Goal: Information Seeking & Learning: Learn about a topic

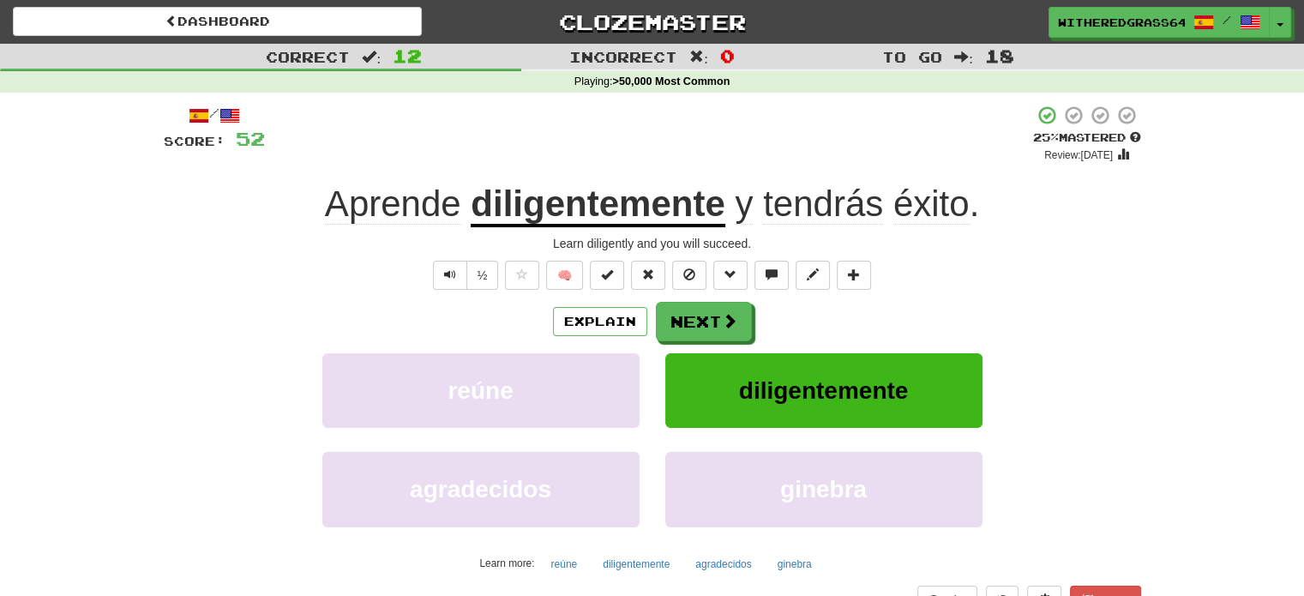
click at [716, 340] on div "Explain Next reúne diligentemente agradecidos ginebra Learn more: reúne diligen…" at bounding box center [652, 439] width 977 height 275
click at [696, 316] on button "Next" at bounding box center [705, 322] width 96 height 39
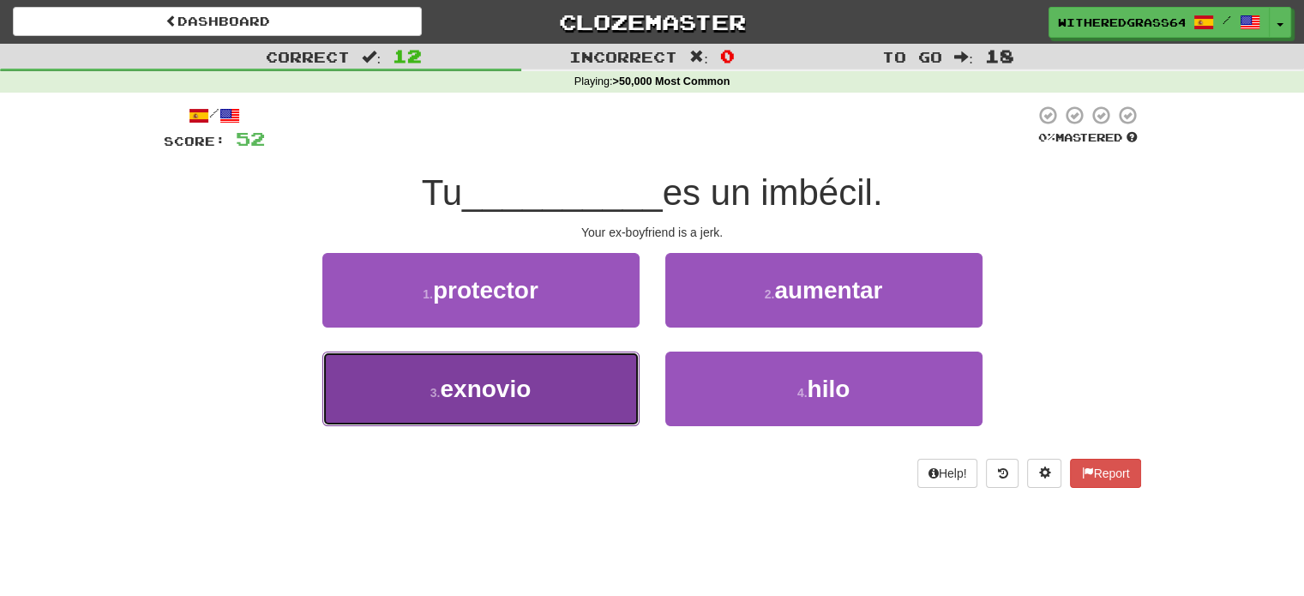
click at [566, 394] on button "3 . exnovio" at bounding box center [480, 389] width 317 height 75
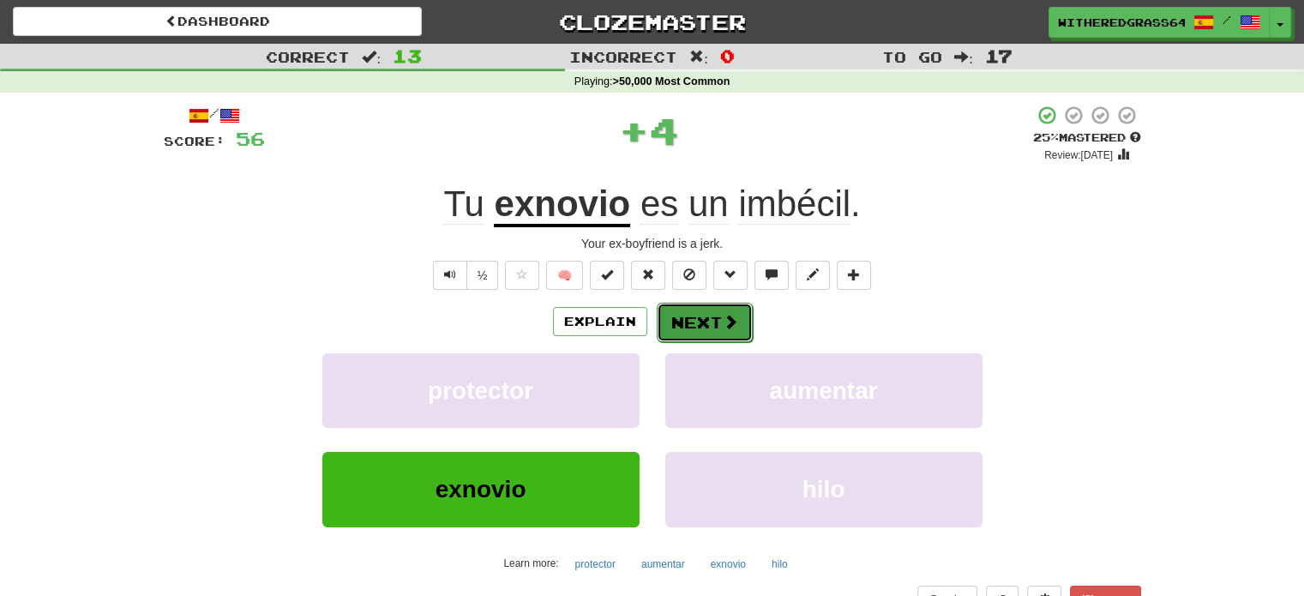
click at [671, 325] on button "Next" at bounding box center [705, 322] width 96 height 39
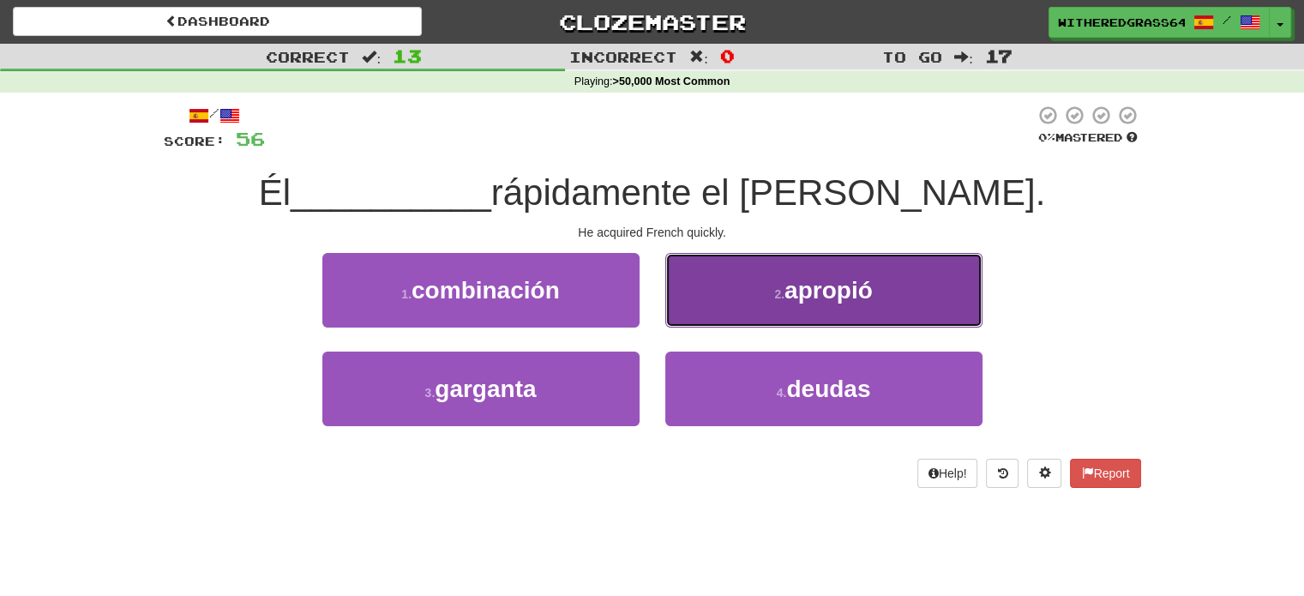
click at [728, 296] on button "2 . apropió" at bounding box center [823, 290] width 317 height 75
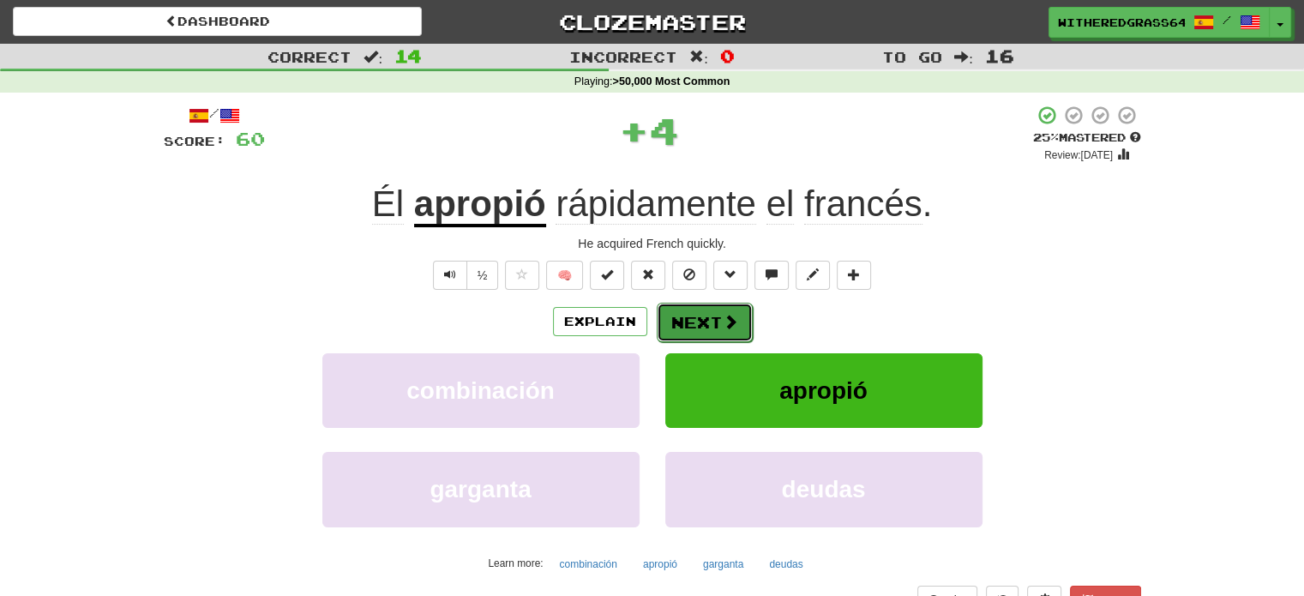
click at [702, 318] on button "Next" at bounding box center [705, 322] width 96 height 39
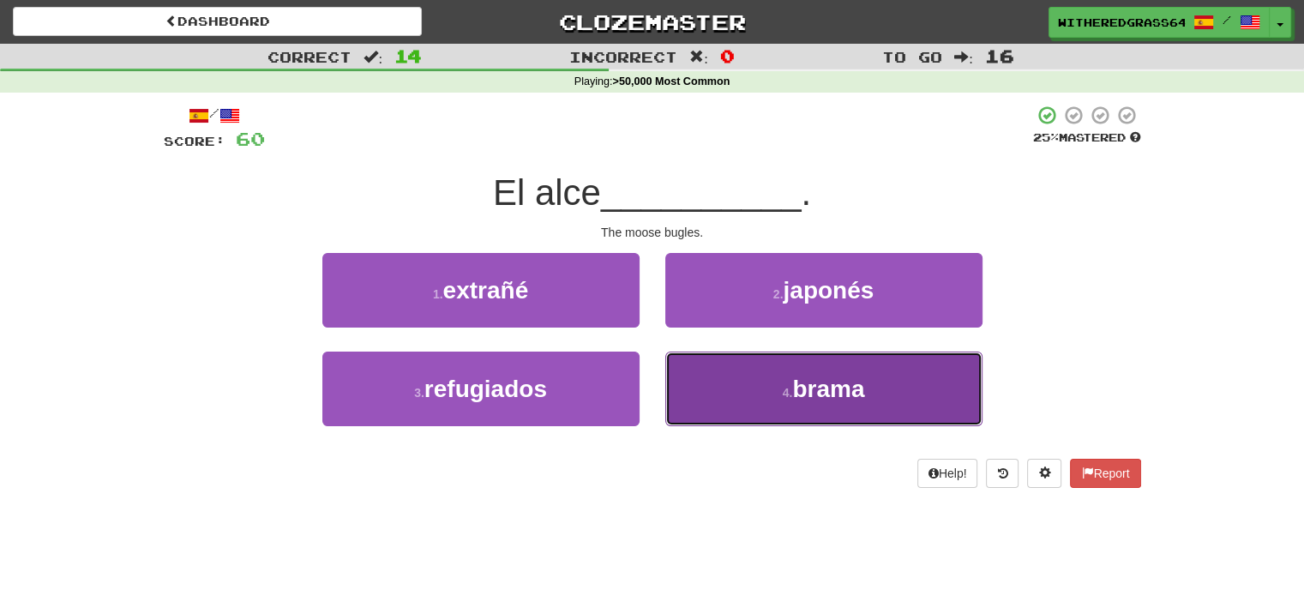
click at [717, 370] on button "4 . brama" at bounding box center [823, 389] width 317 height 75
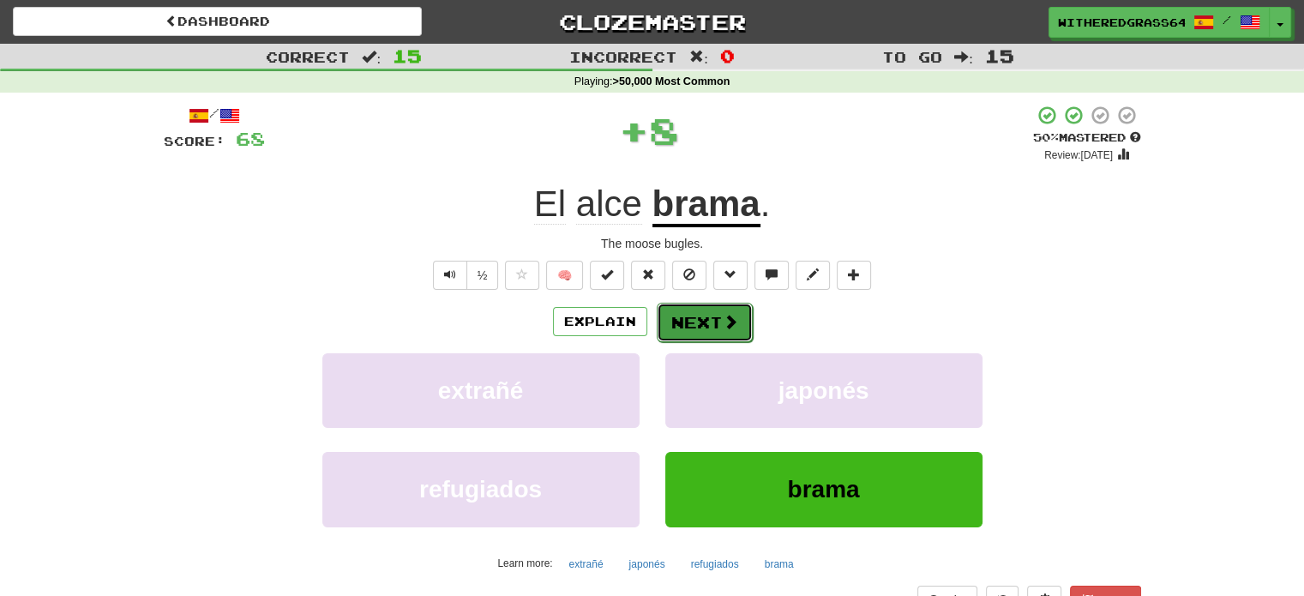
click at [719, 316] on button "Next" at bounding box center [705, 322] width 96 height 39
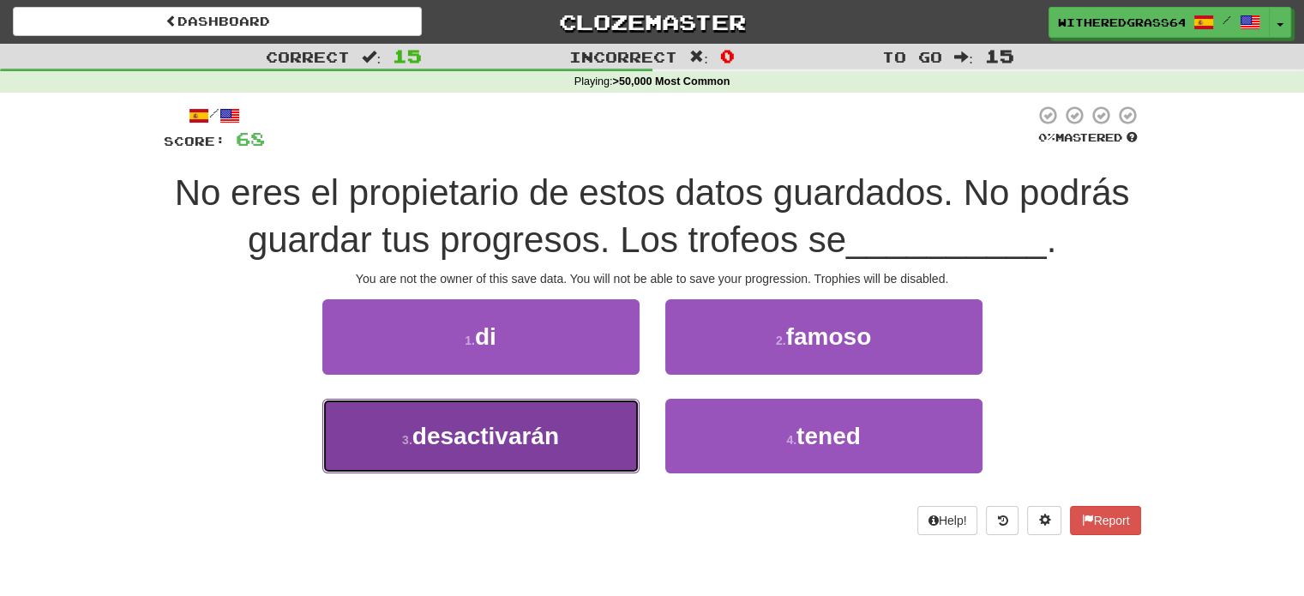
click at [624, 433] on button "3 . desactivarán" at bounding box center [480, 436] width 317 height 75
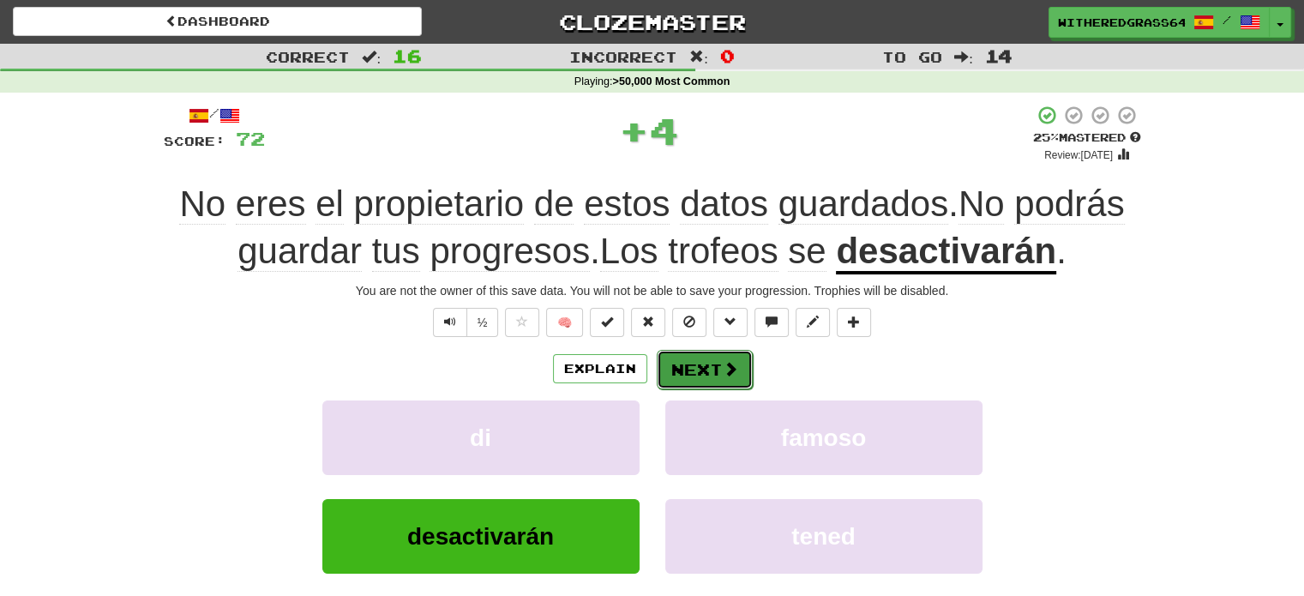
click at [731, 362] on span at bounding box center [730, 368] width 15 height 15
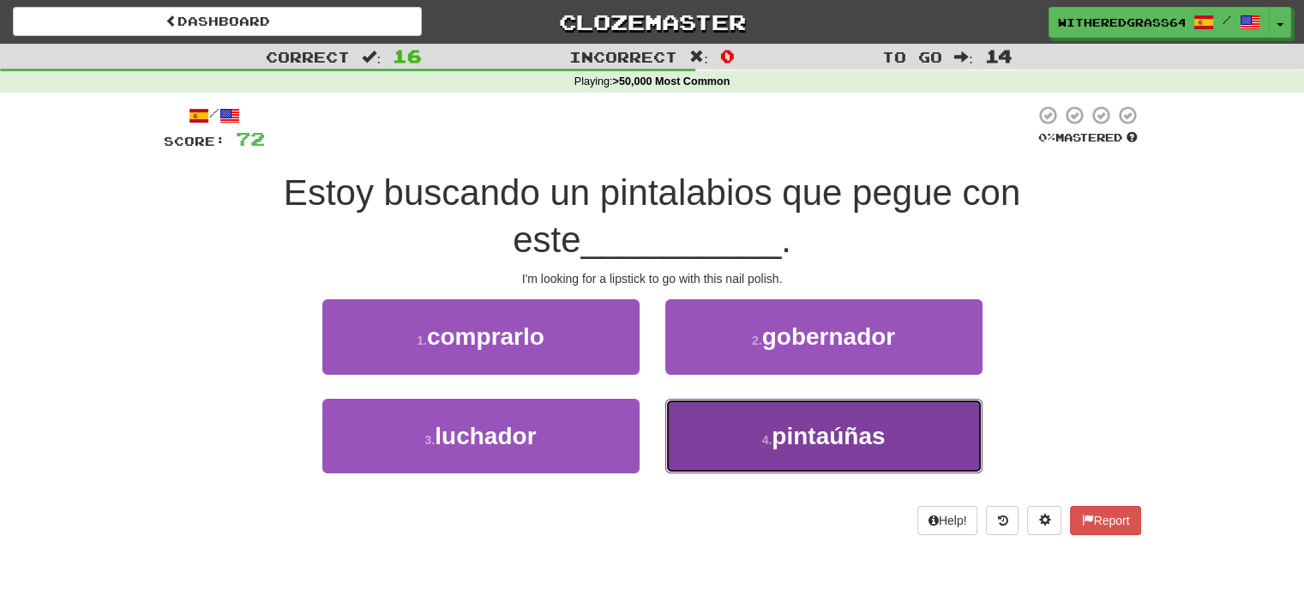
click at [686, 425] on button "4 . pintaúñas" at bounding box center [823, 436] width 317 height 75
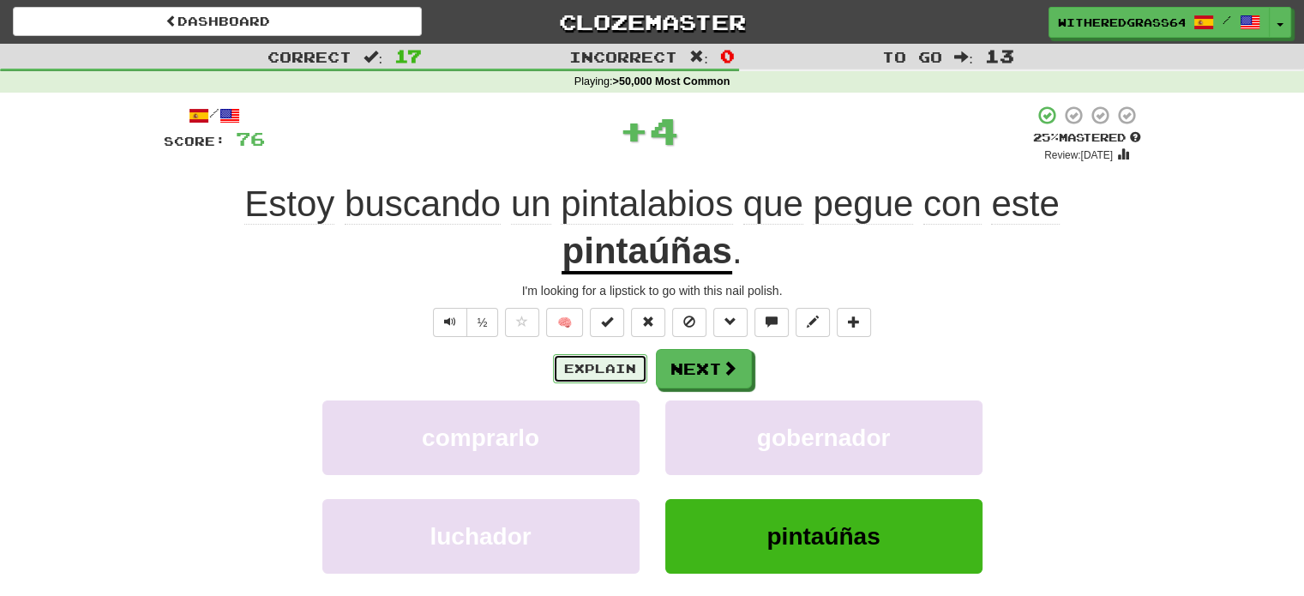
click at [585, 367] on button "Explain" at bounding box center [600, 368] width 94 height 29
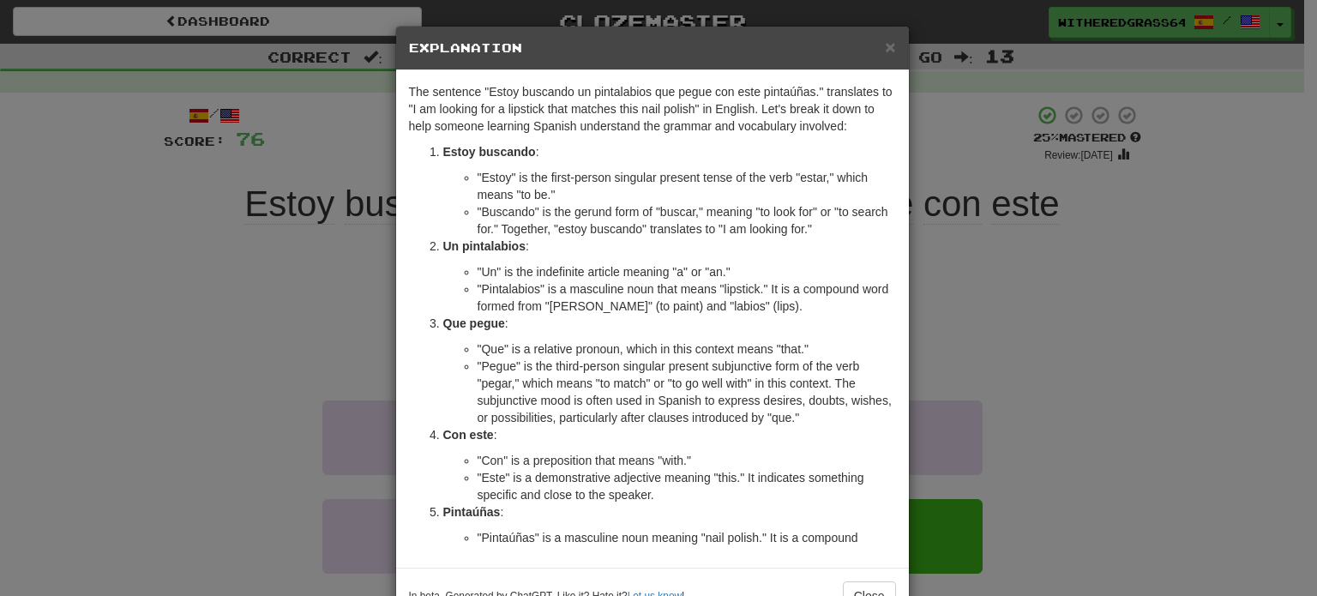
click at [936, 294] on div "× Explanation The sentence "Estoy buscando un pintalabios que pegue con este pi…" at bounding box center [658, 298] width 1317 height 596
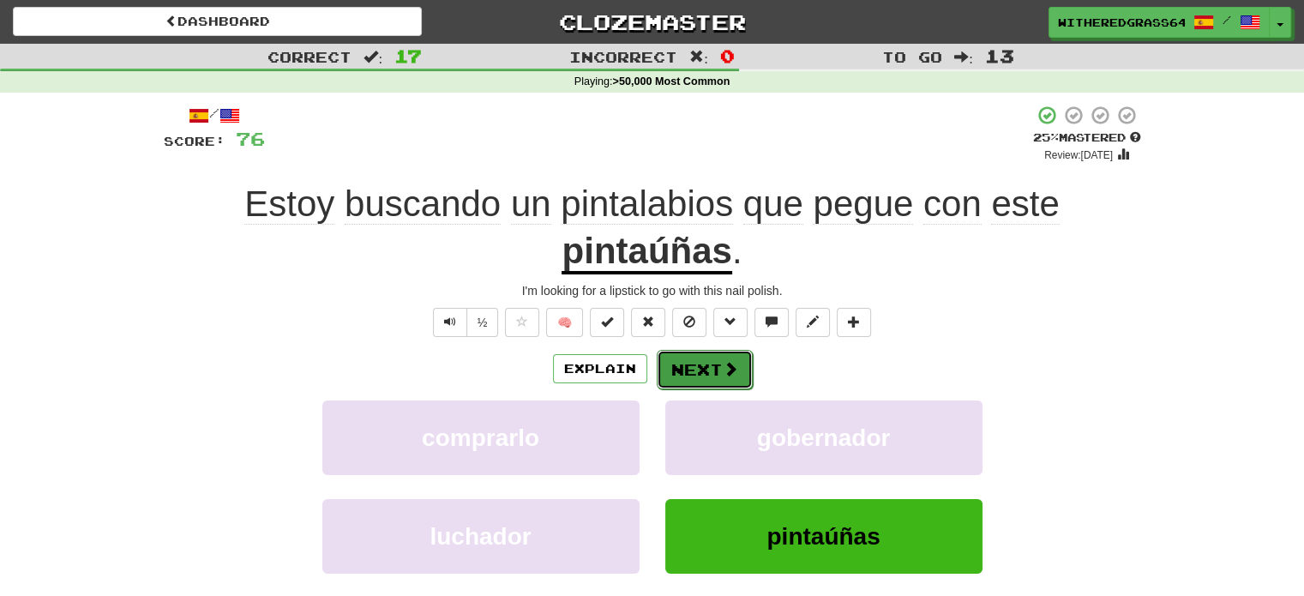
click at [723, 375] on span at bounding box center [730, 368] width 15 height 15
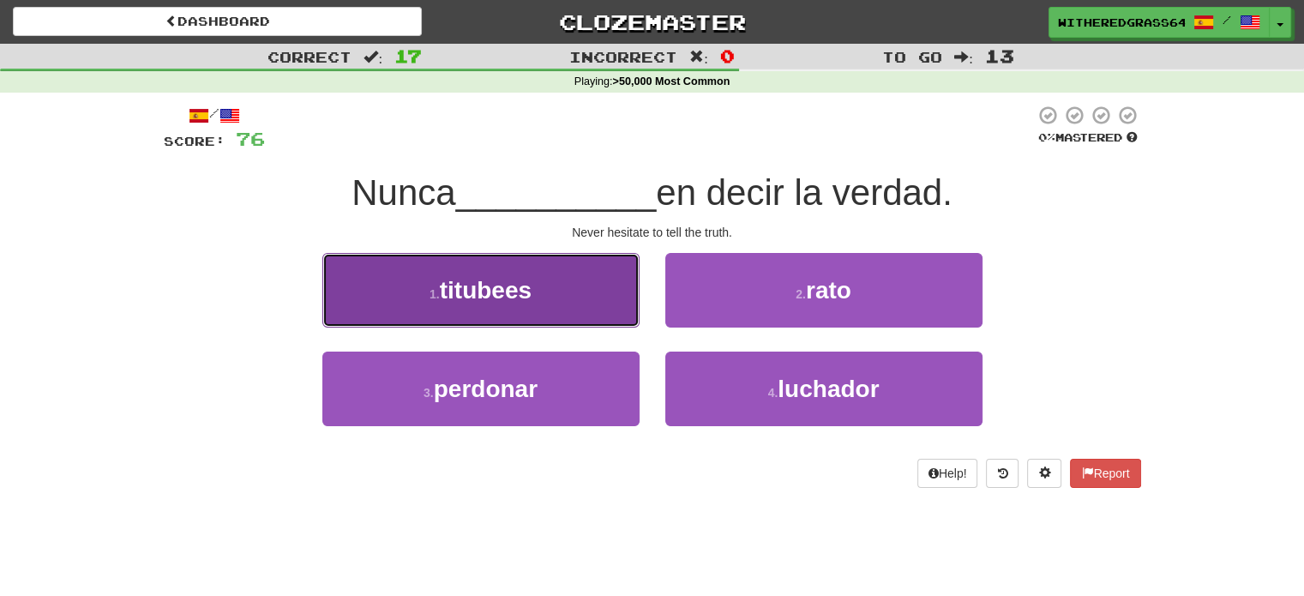
click at [612, 282] on button "1 . titubees" at bounding box center [480, 290] width 317 height 75
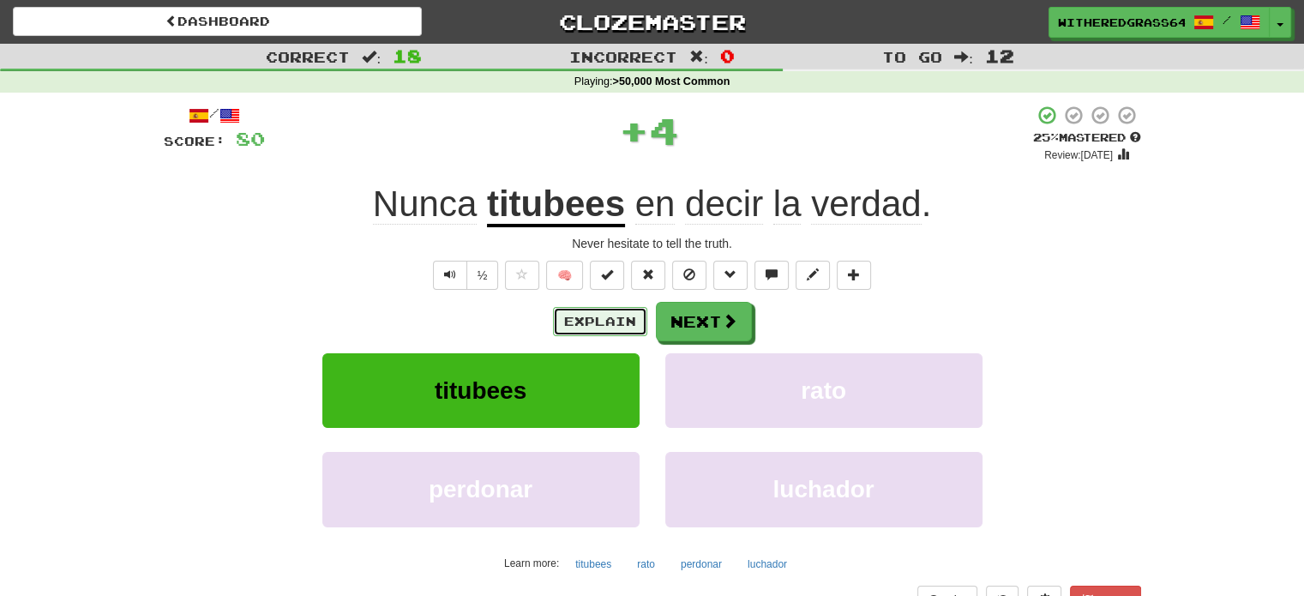
click at [590, 315] on button "Explain" at bounding box center [600, 321] width 94 height 29
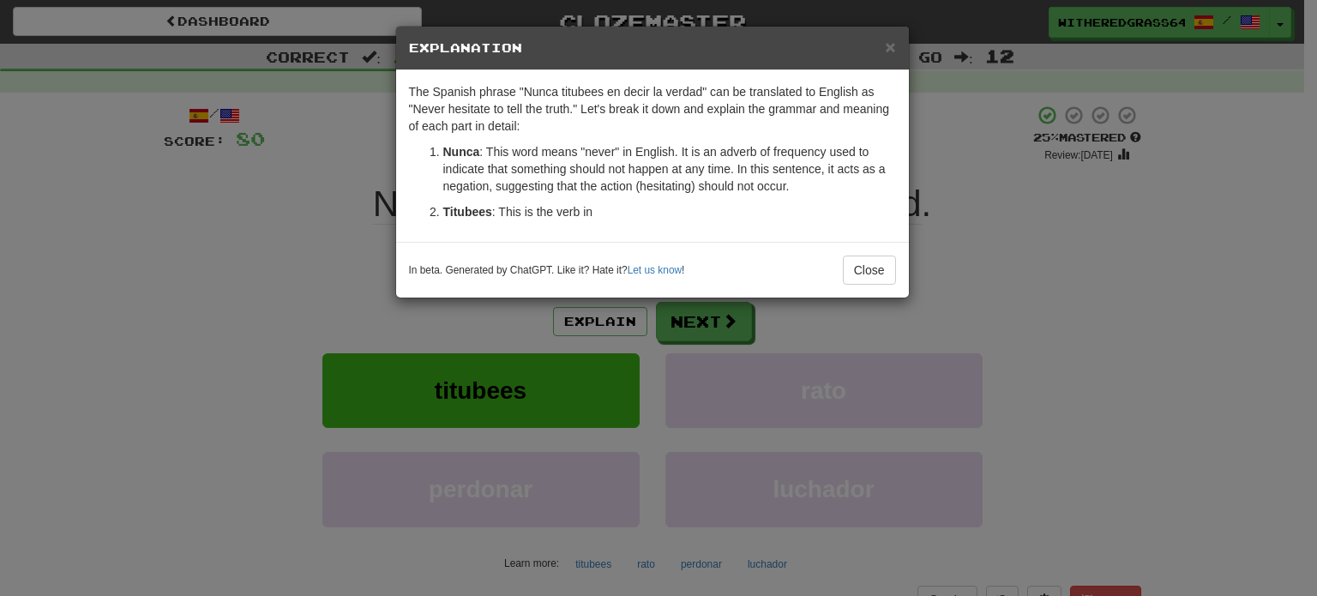
click at [370, 246] on div "× Explanation The Spanish phrase "Nunca titubees en decir la verdad" can be tra…" at bounding box center [658, 298] width 1317 height 596
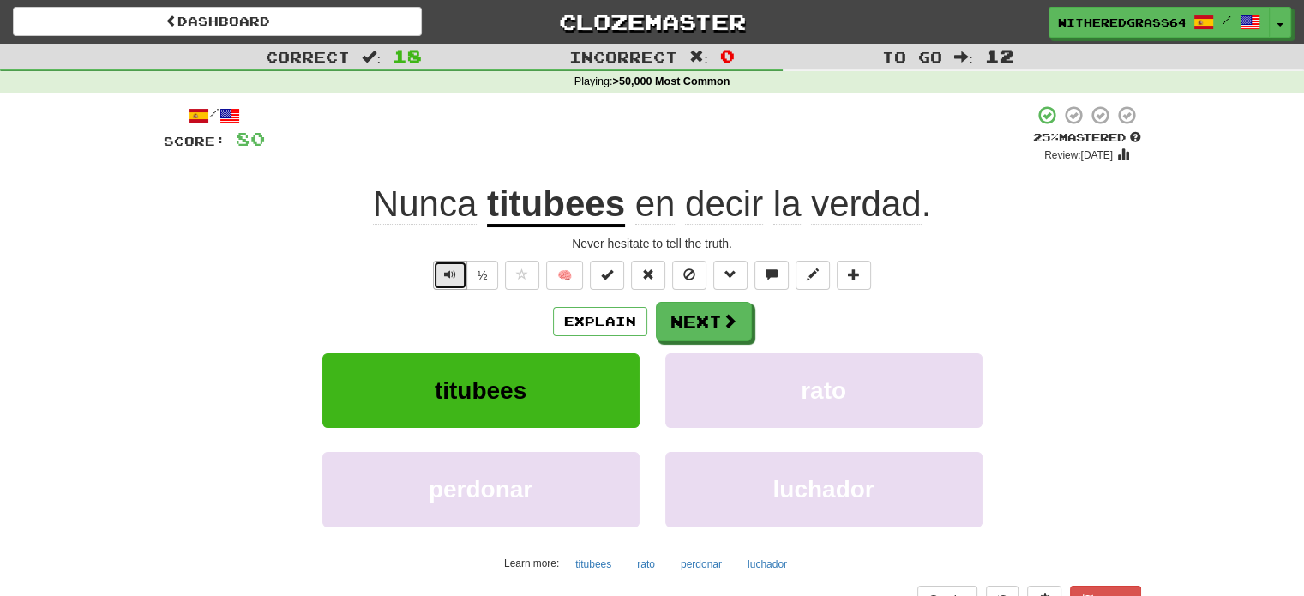
click at [442, 269] on button "Text-to-speech controls" at bounding box center [450, 275] width 34 height 29
click at [570, 327] on button "Explain" at bounding box center [600, 321] width 94 height 29
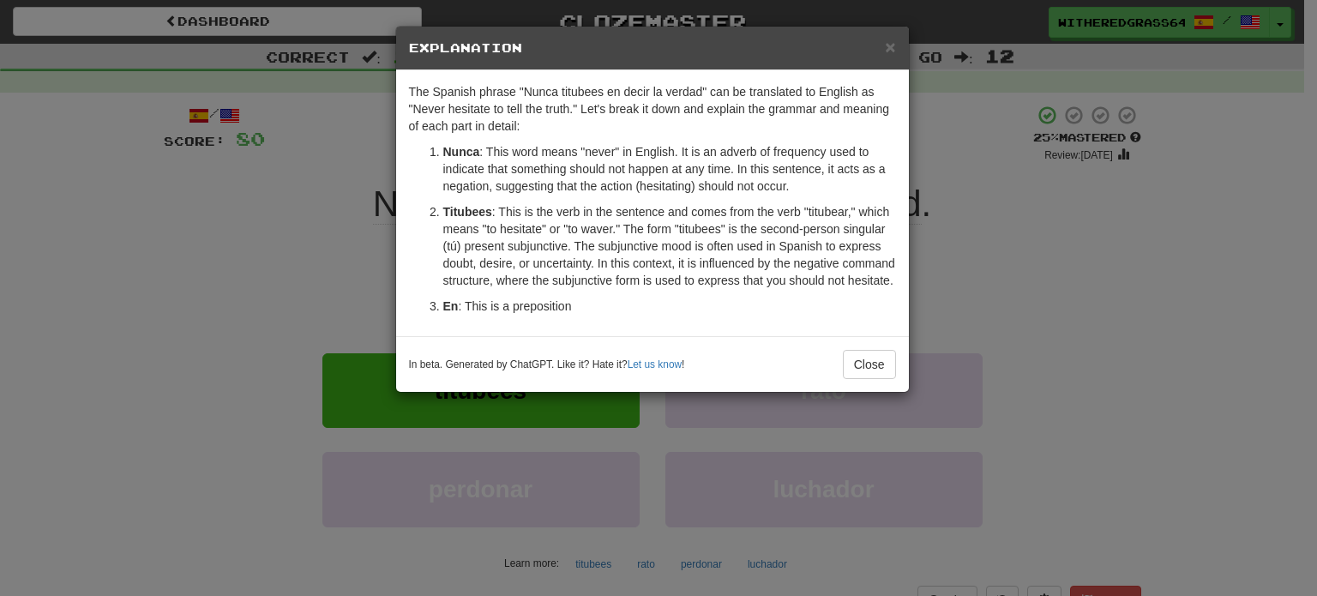
click at [322, 263] on div "× Explanation The Spanish phrase "Nunca titubees en decir la verdad" can be tra…" at bounding box center [658, 298] width 1317 height 596
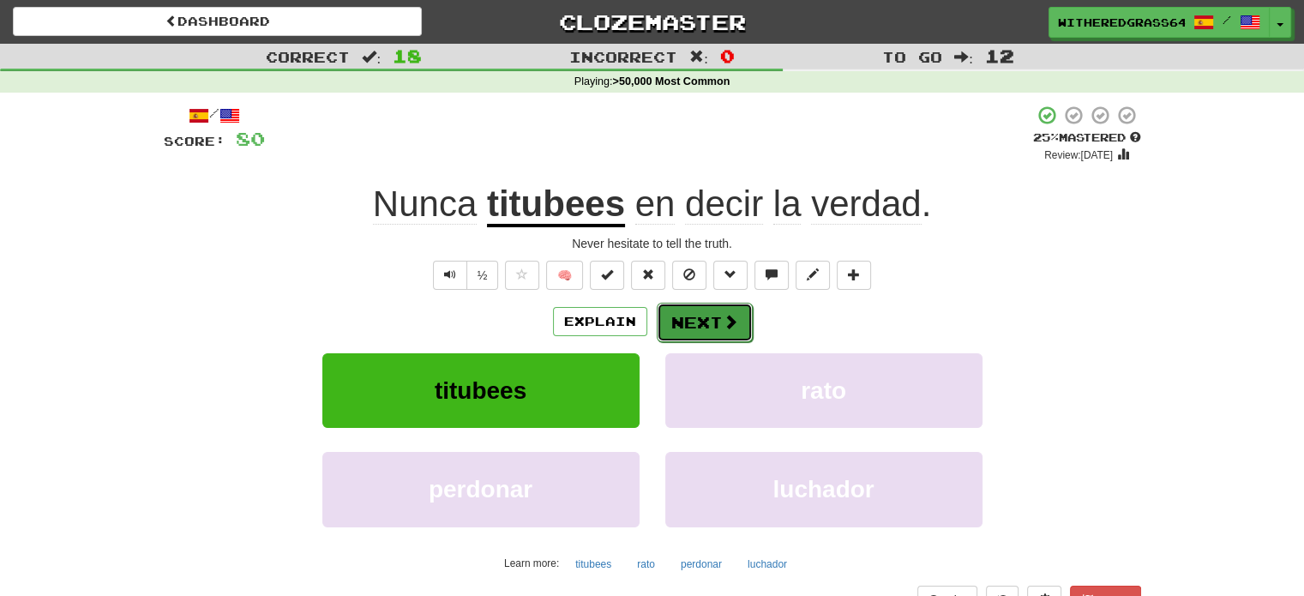
click at [705, 328] on button "Next" at bounding box center [705, 322] width 96 height 39
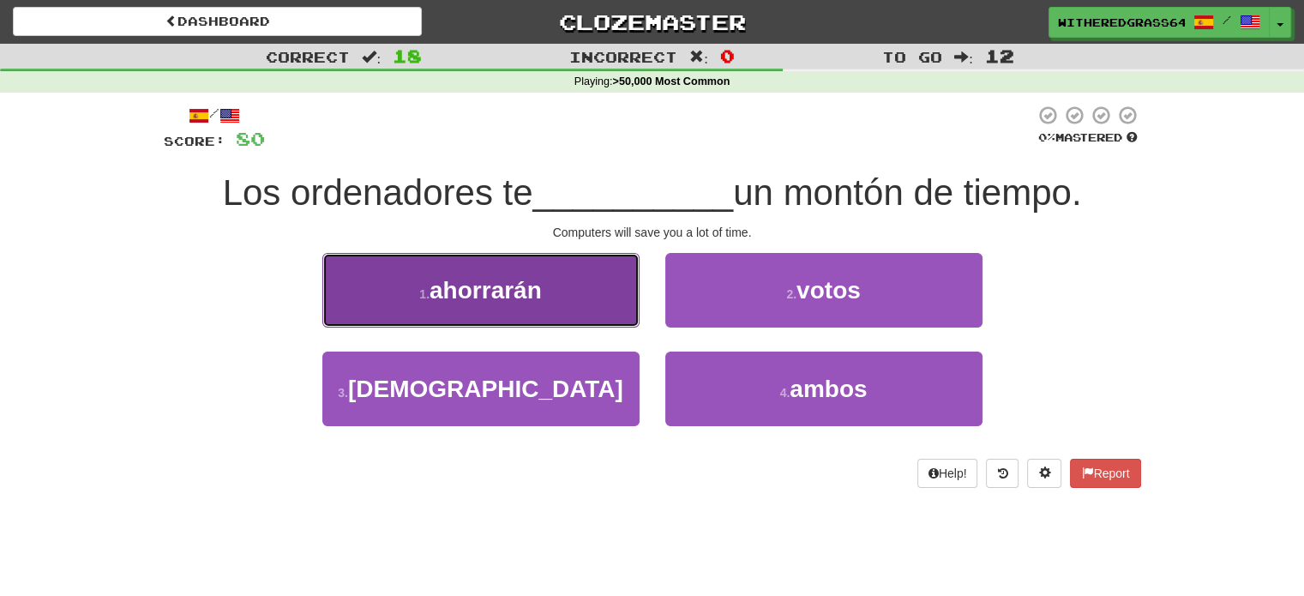
click at [592, 292] on button "1 . [GEOGRAPHIC_DATA]" at bounding box center [480, 290] width 317 height 75
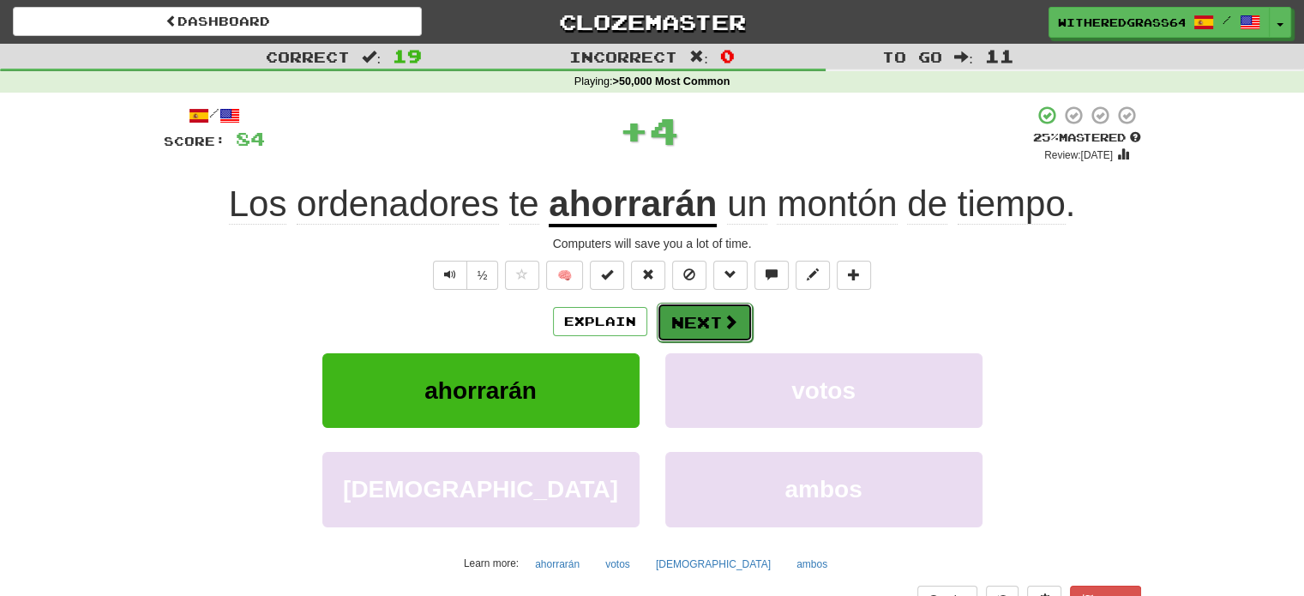
click at [679, 316] on button "Next" at bounding box center [705, 322] width 96 height 39
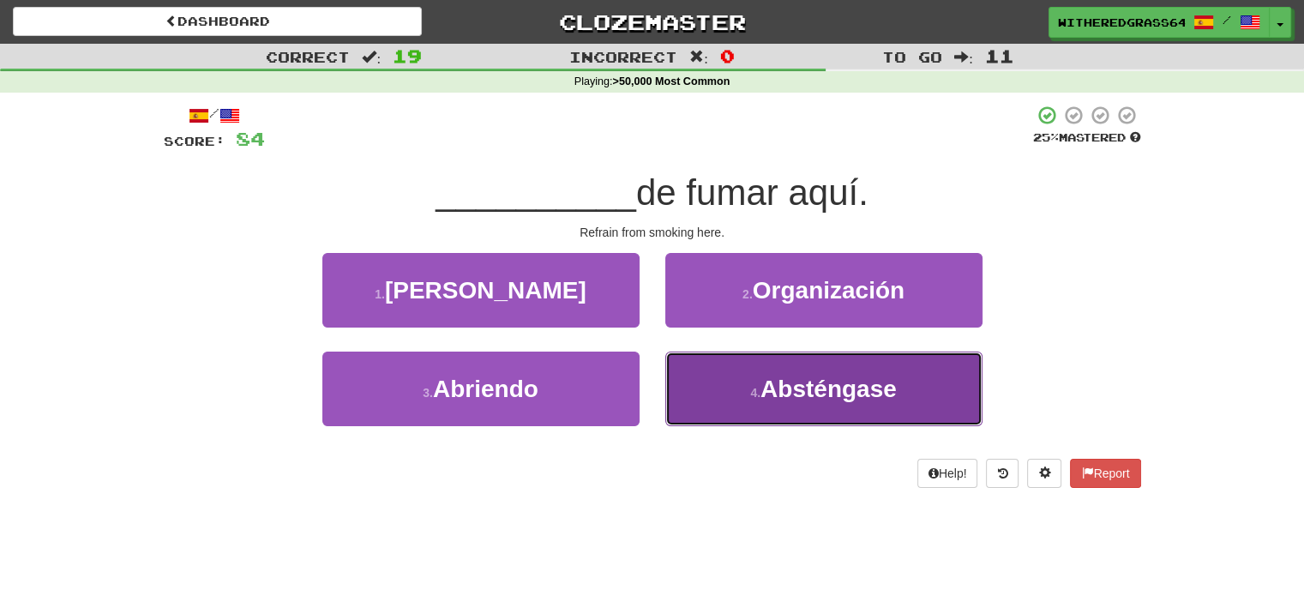
click at [712, 388] on button "4 . Absténgase" at bounding box center [823, 389] width 317 height 75
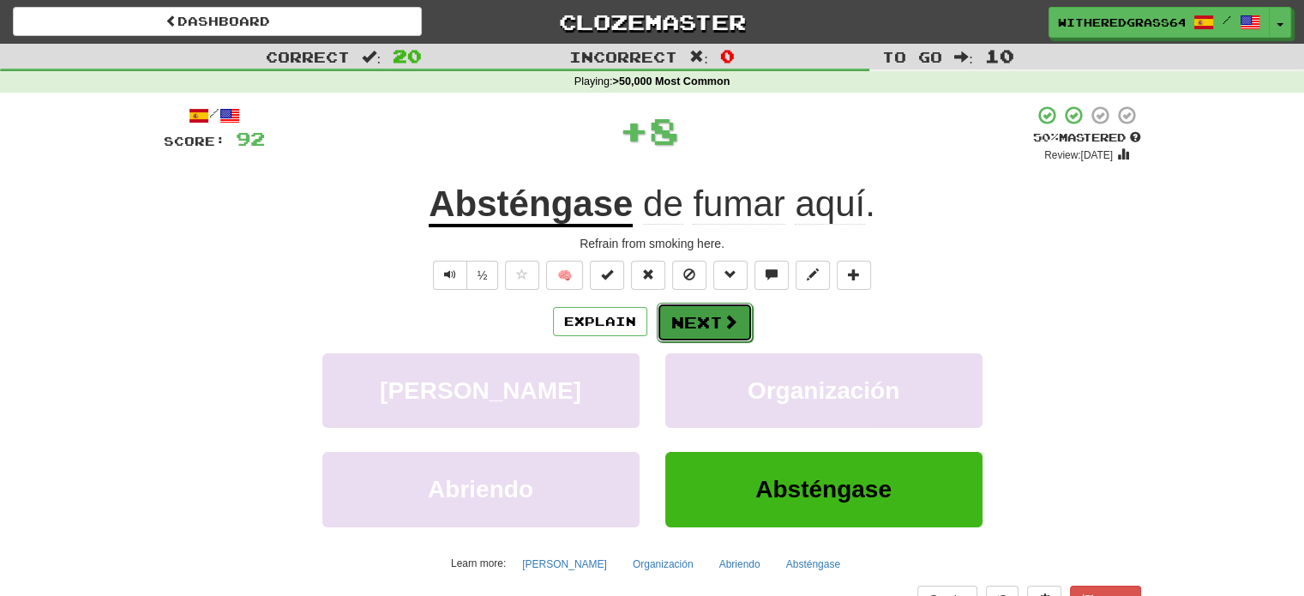
click at [697, 326] on button "Next" at bounding box center [705, 322] width 96 height 39
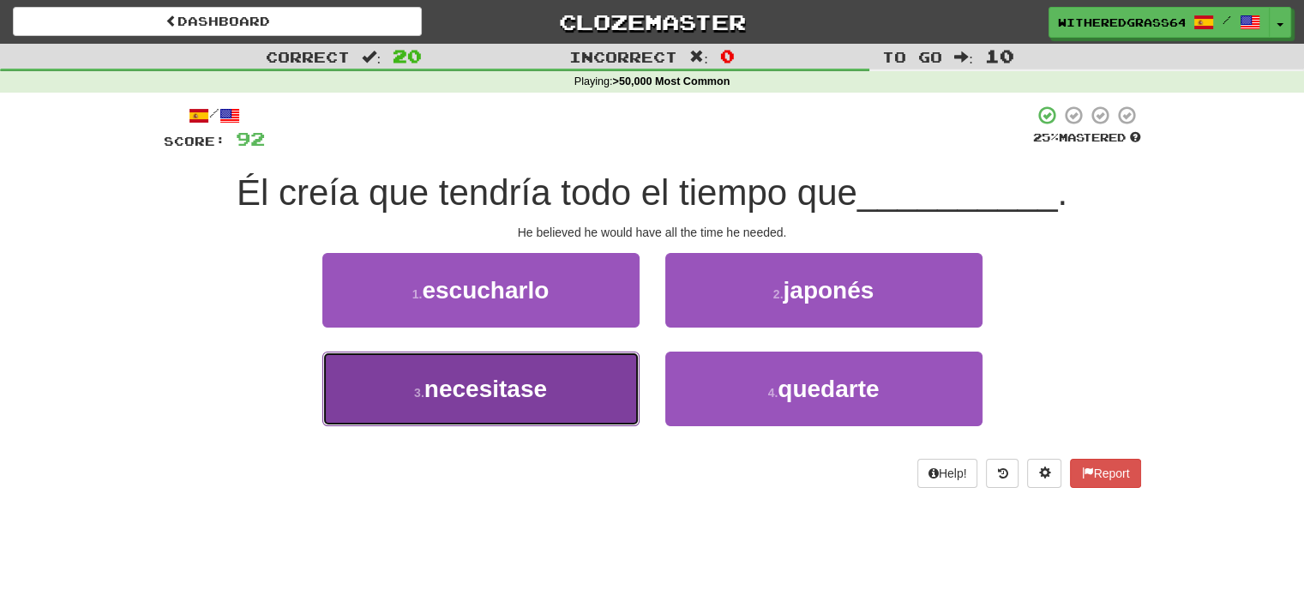
click at [593, 376] on button "3 . necesitase" at bounding box center [480, 389] width 317 height 75
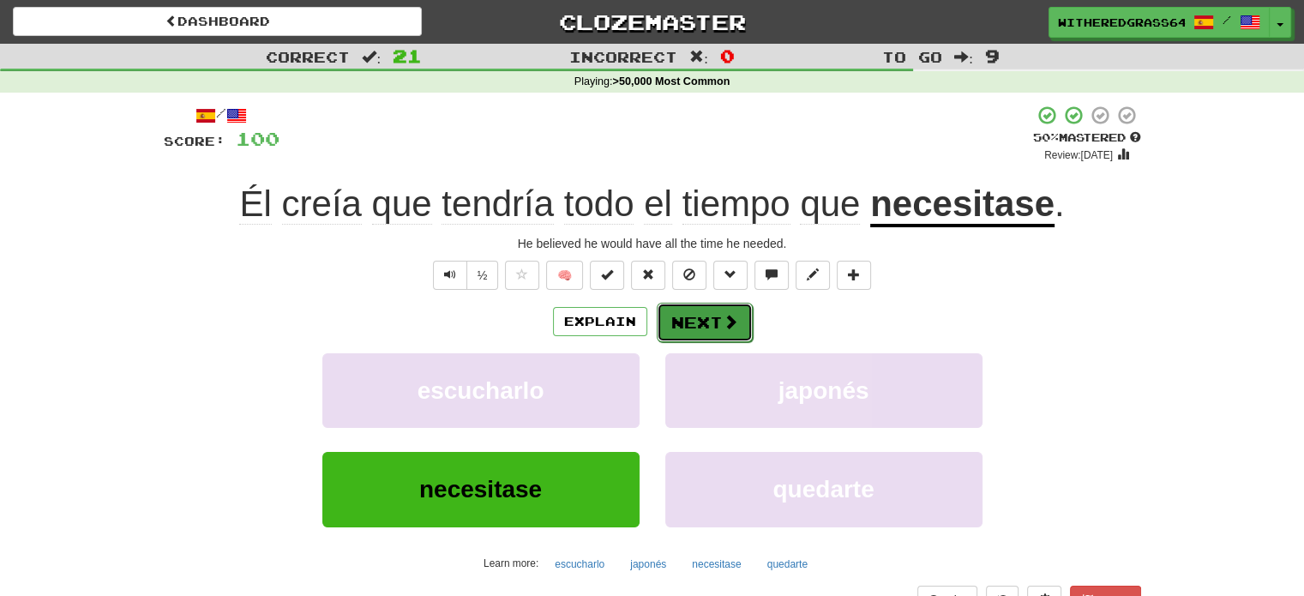
click at [682, 331] on button "Next" at bounding box center [705, 322] width 96 height 39
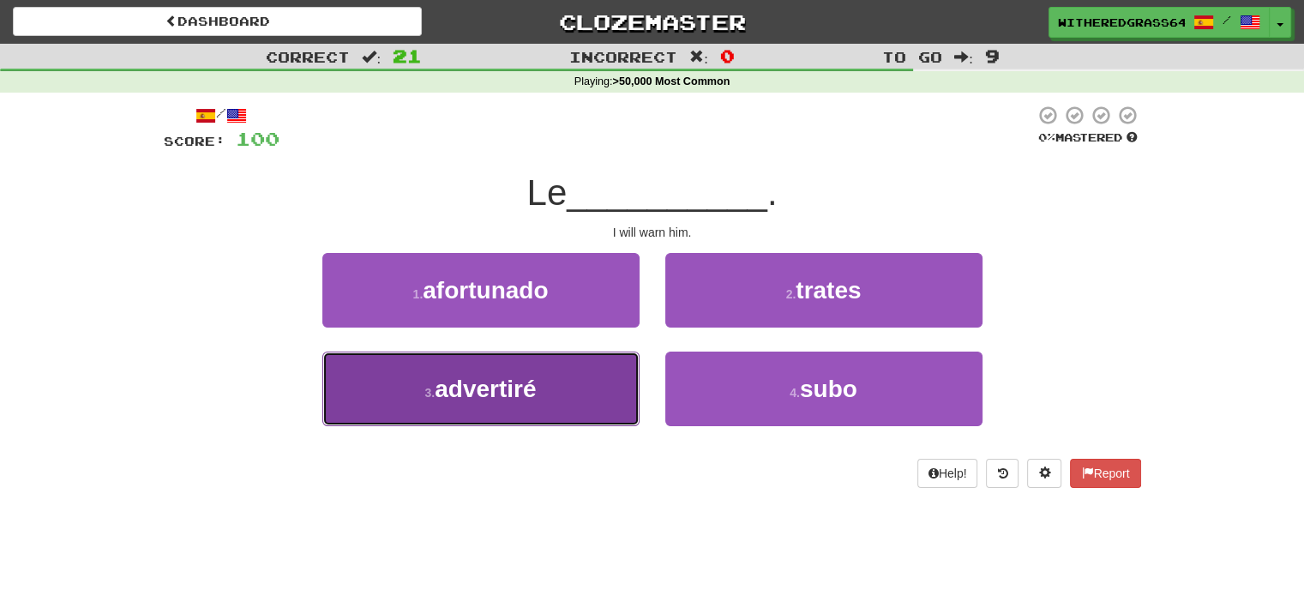
click at [584, 390] on button "3 . advertiré" at bounding box center [480, 389] width 317 height 75
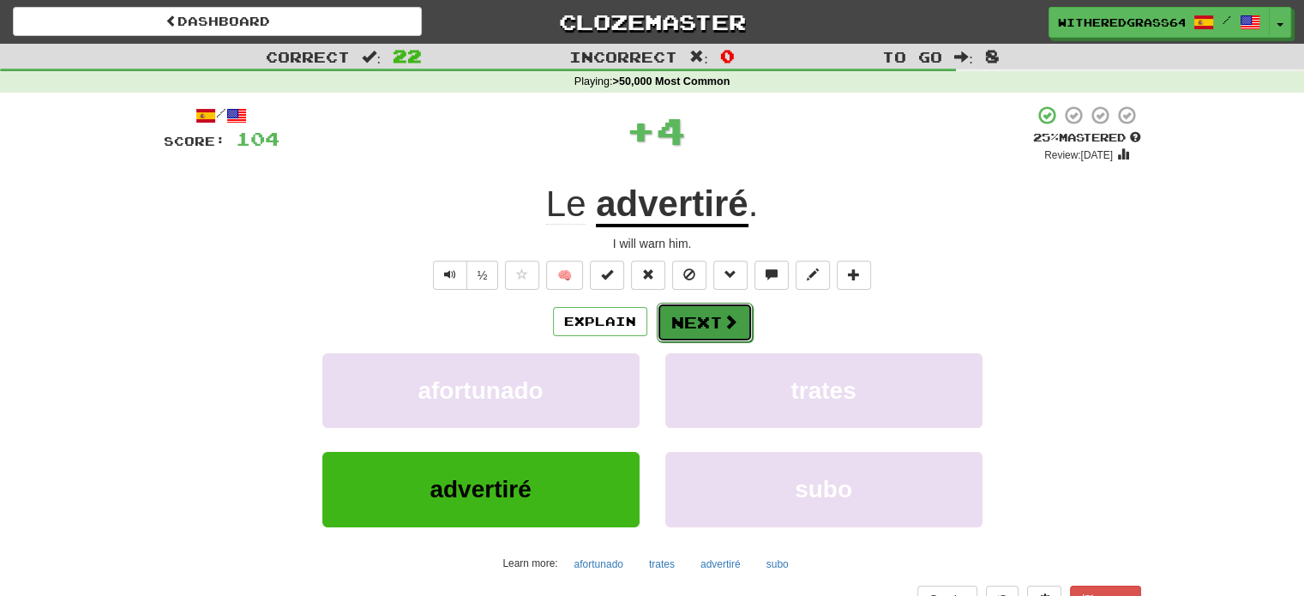
click at [685, 322] on button "Next" at bounding box center [705, 322] width 96 height 39
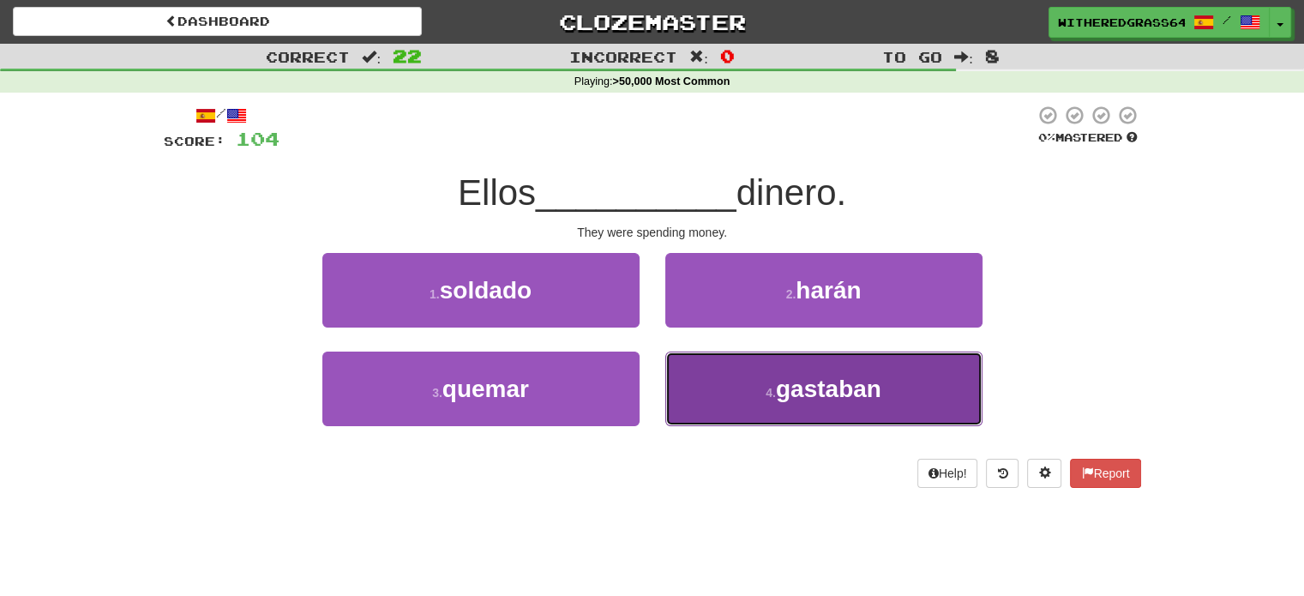
click at [714, 385] on button "4 . gastaban" at bounding box center [823, 389] width 317 height 75
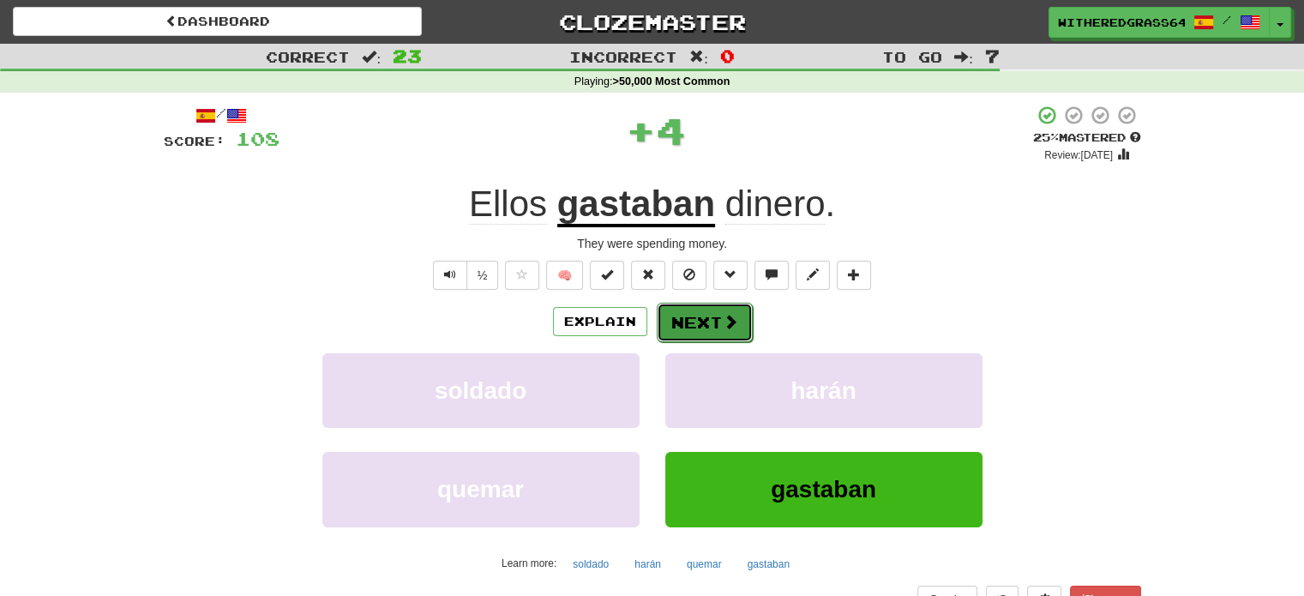
click at [696, 323] on button "Next" at bounding box center [705, 322] width 96 height 39
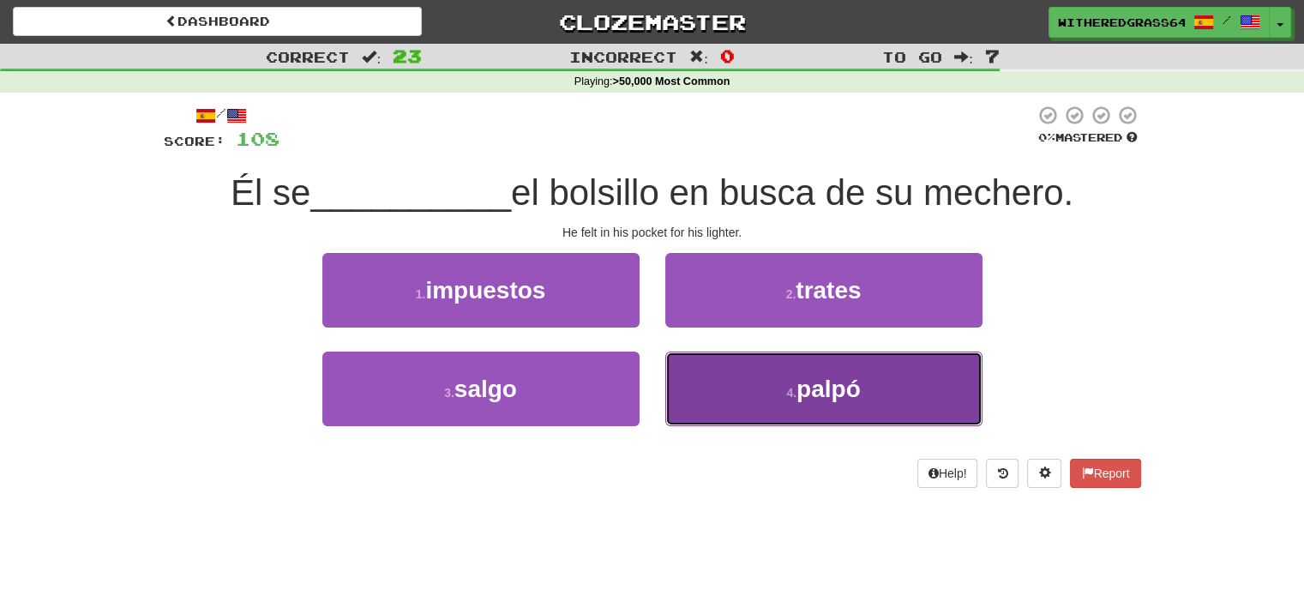
click at [748, 390] on button "4 . [GEOGRAPHIC_DATA]" at bounding box center [823, 389] width 317 height 75
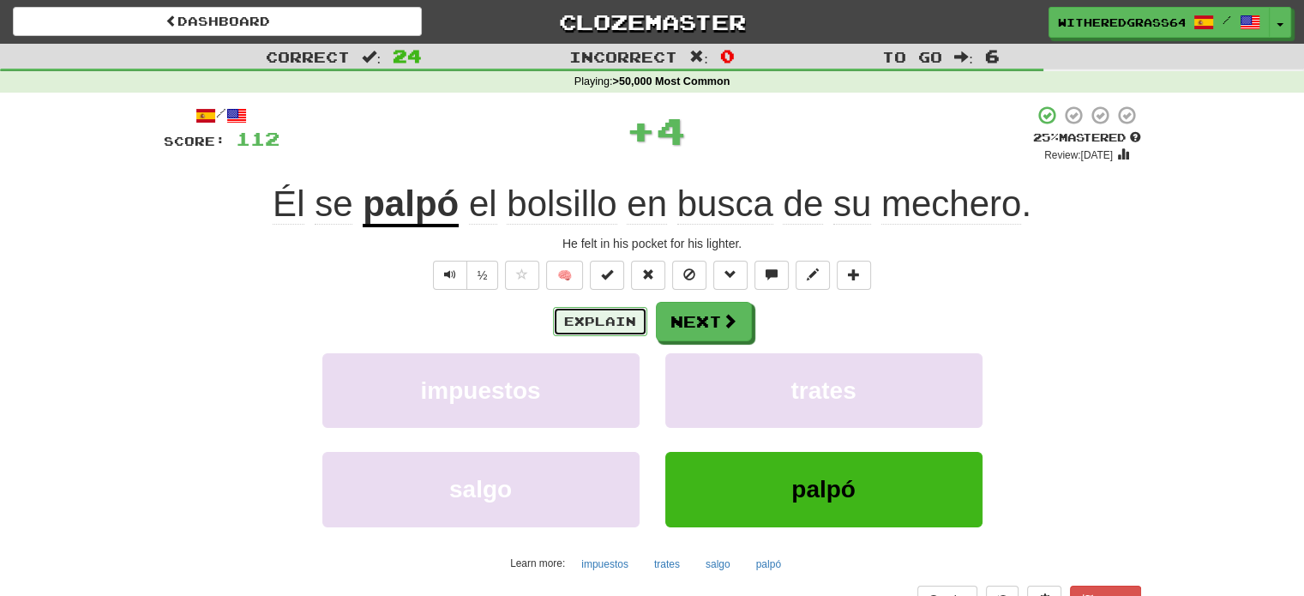
click at [600, 325] on button "Explain" at bounding box center [600, 321] width 94 height 29
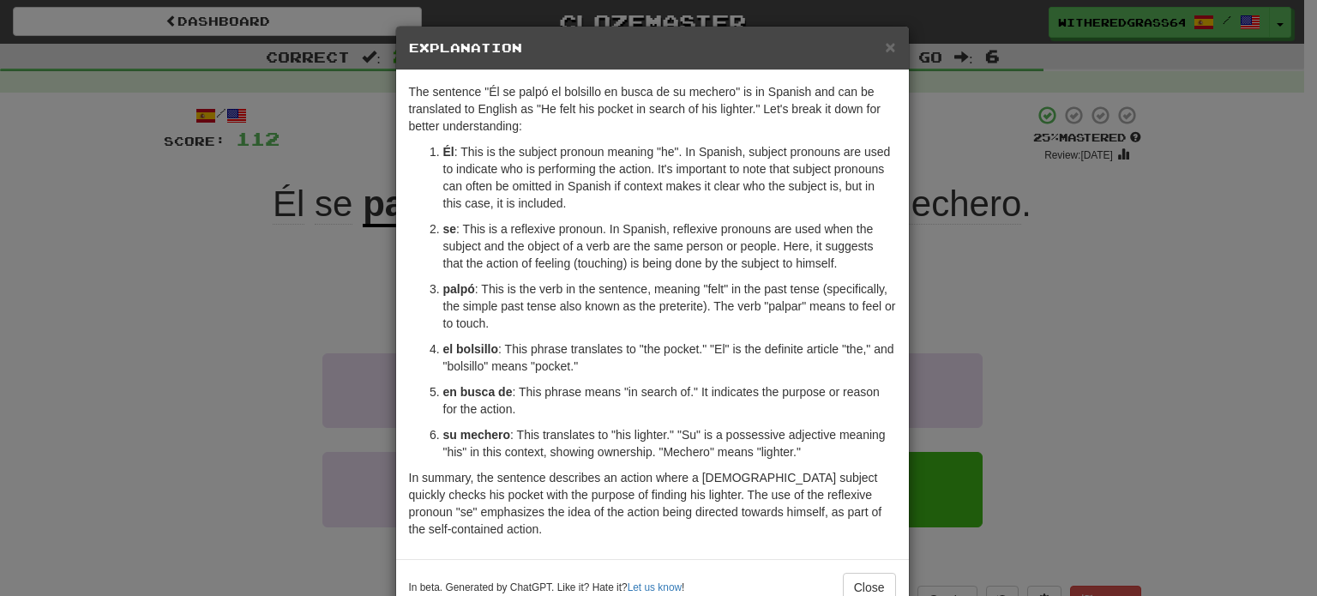
click at [237, 262] on div "× Explanation The sentence "Él se palpó el bolsillo en busca de su mechero" is …" at bounding box center [658, 298] width 1317 height 596
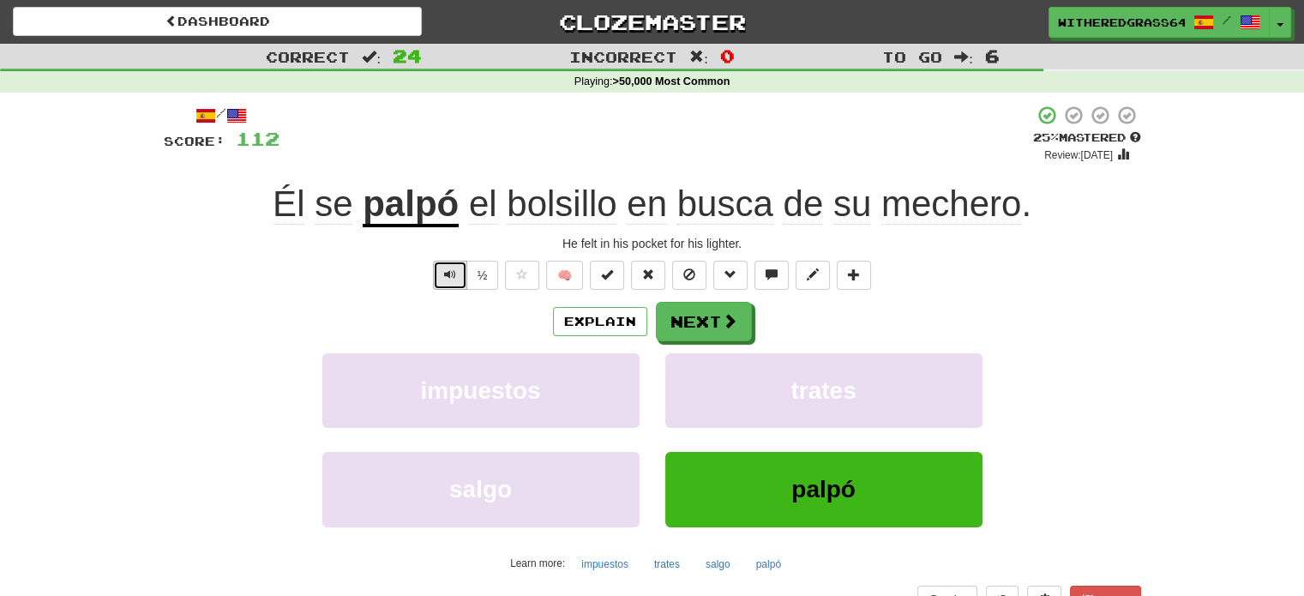
click at [437, 274] on button "Text-to-speech controls" at bounding box center [450, 275] width 34 height 29
click at [682, 335] on button "Next" at bounding box center [705, 322] width 96 height 39
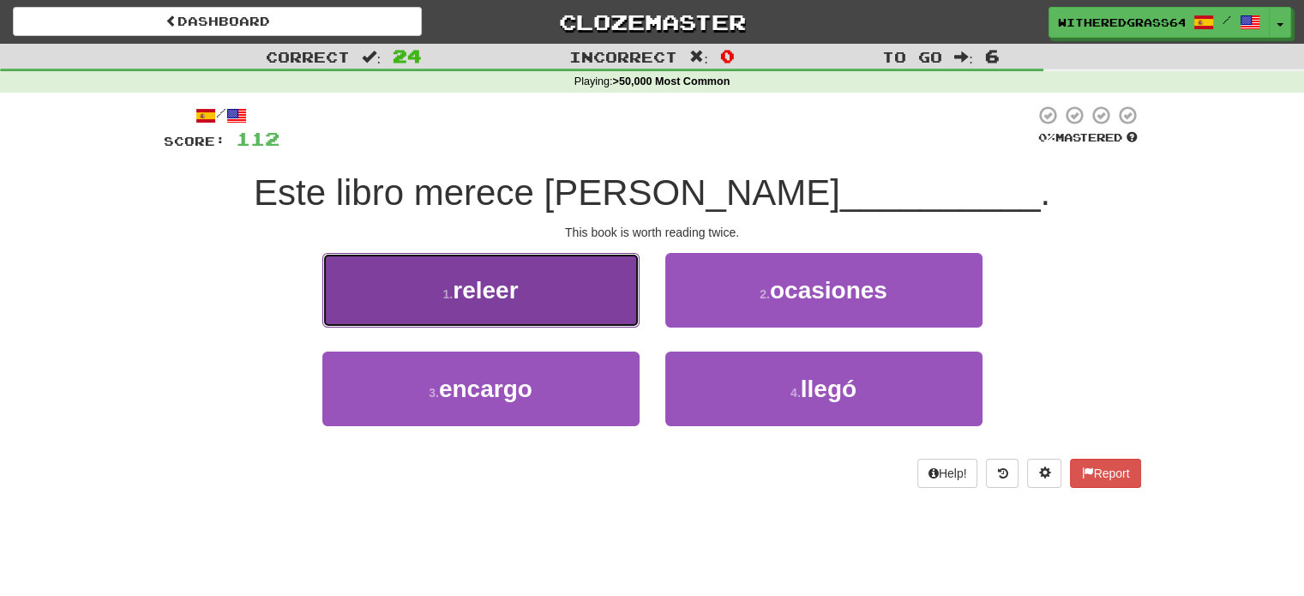
click at [606, 312] on button "1 . releer" at bounding box center [480, 290] width 317 height 75
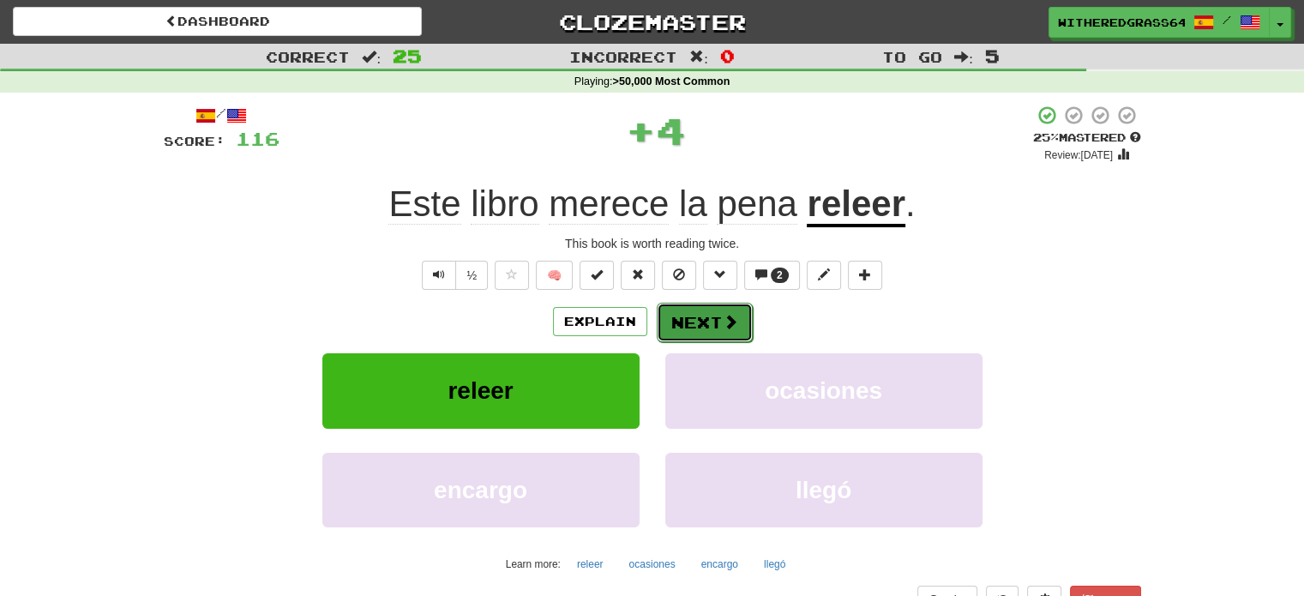
click at [699, 328] on button "Next" at bounding box center [705, 322] width 96 height 39
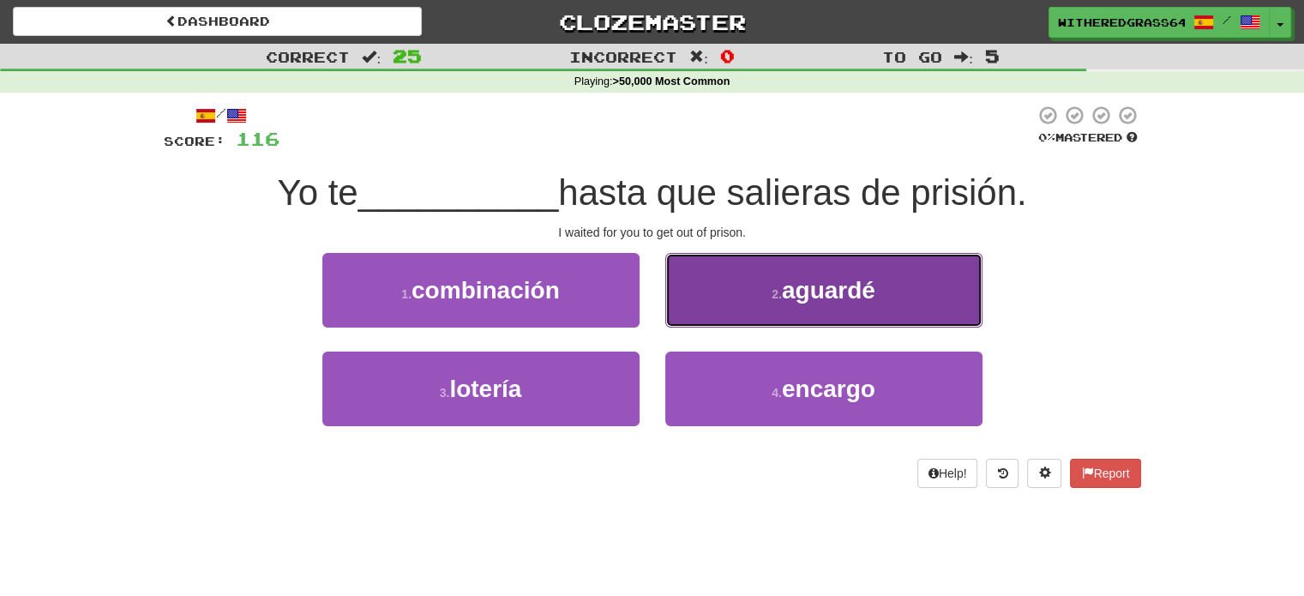
click at [717, 302] on button "2 . [GEOGRAPHIC_DATA]" at bounding box center [823, 290] width 317 height 75
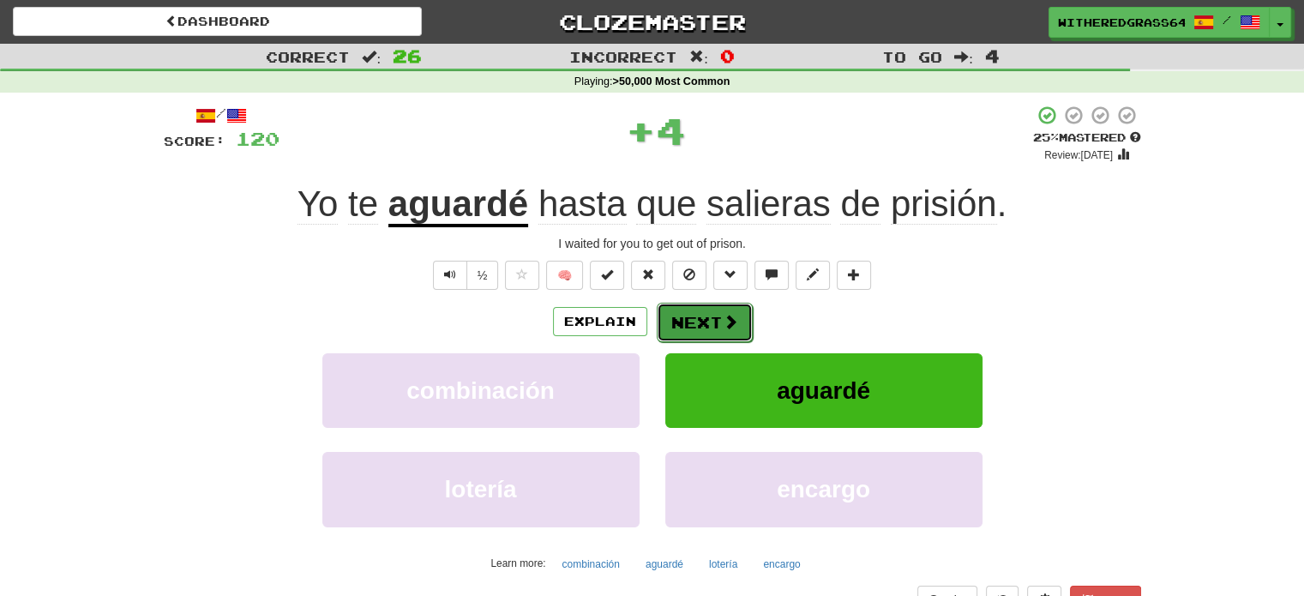
click at [696, 318] on button "Next" at bounding box center [705, 322] width 96 height 39
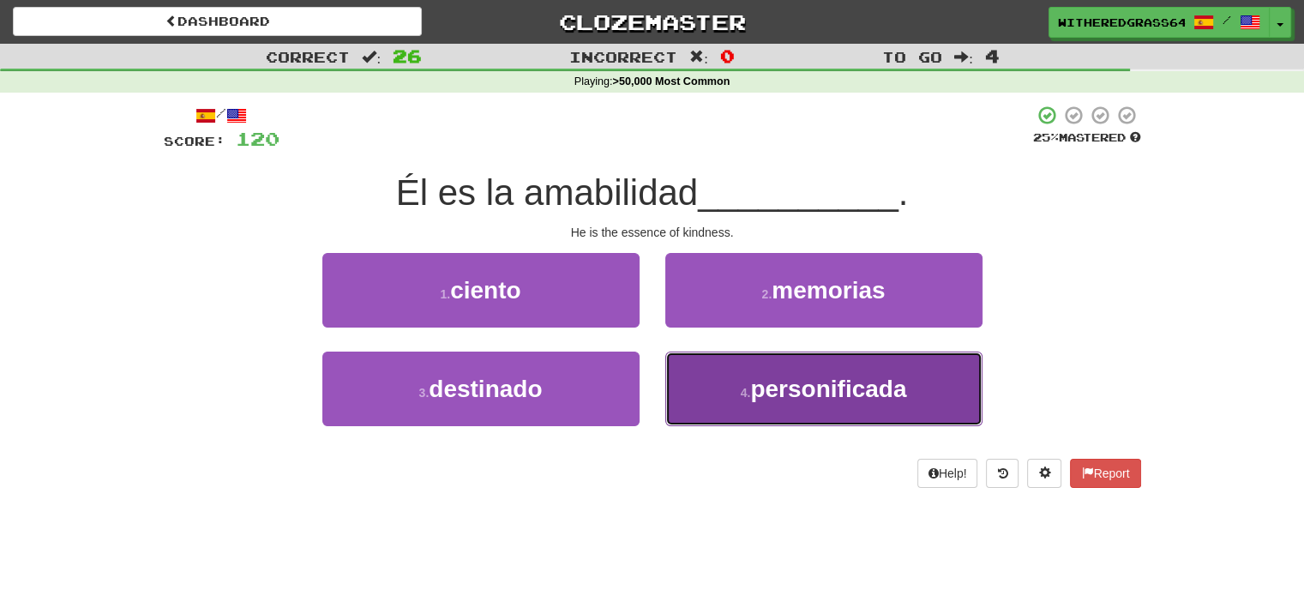
click at [757, 391] on span "personificada" at bounding box center [828, 389] width 156 height 27
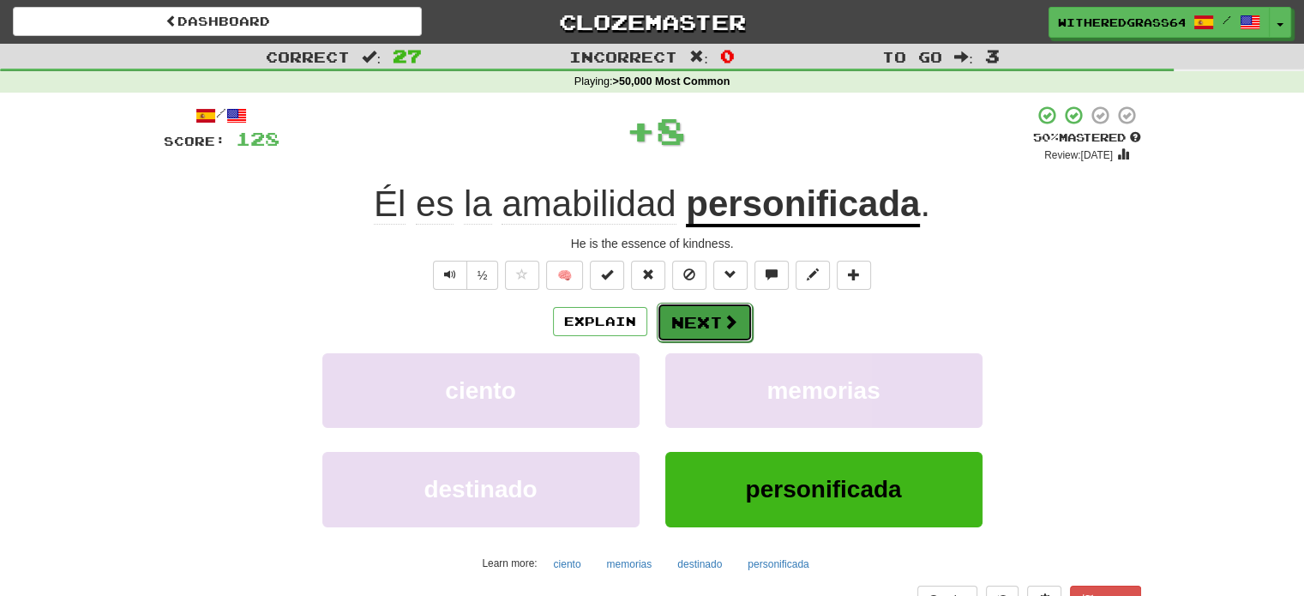
click at [712, 321] on button "Next" at bounding box center [705, 322] width 96 height 39
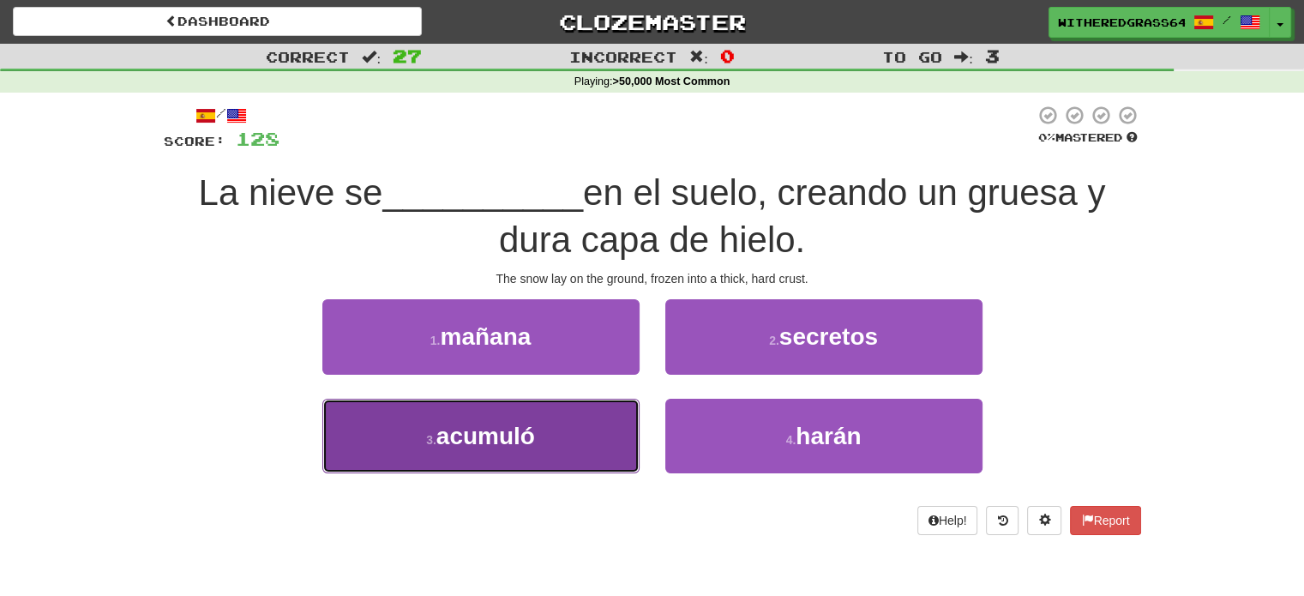
click at [587, 445] on button "3 . acumuló" at bounding box center [480, 436] width 317 height 75
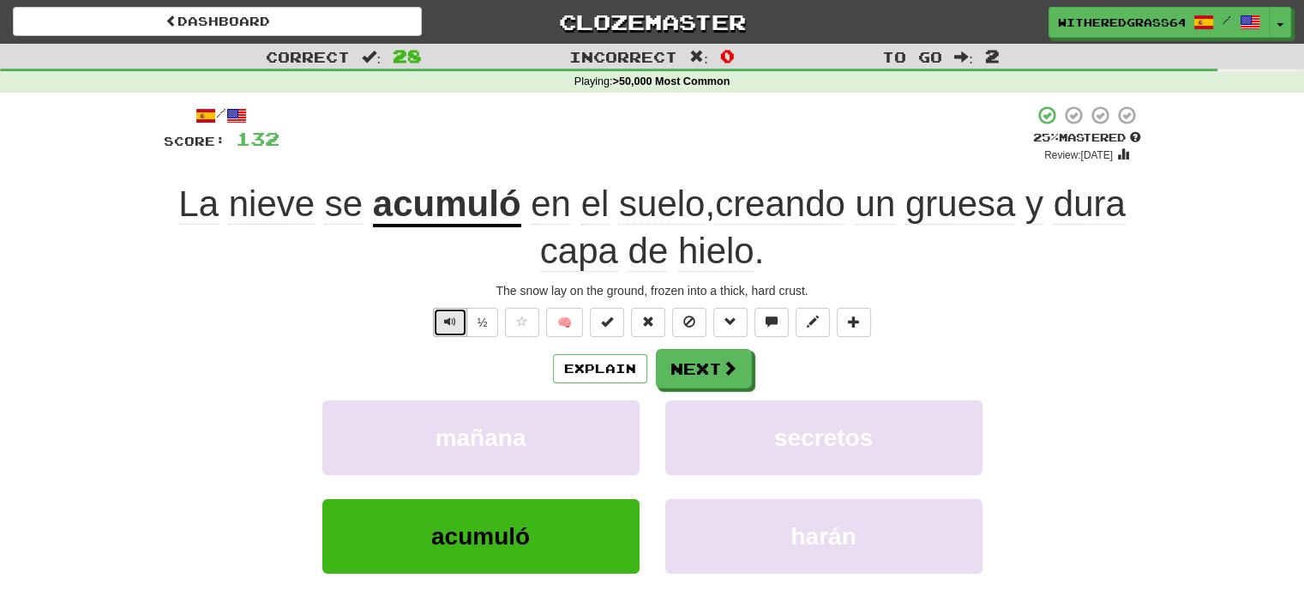
click at [460, 315] on button "Text-to-speech controls" at bounding box center [450, 322] width 34 height 29
click at [566, 360] on button "Explain" at bounding box center [600, 368] width 94 height 29
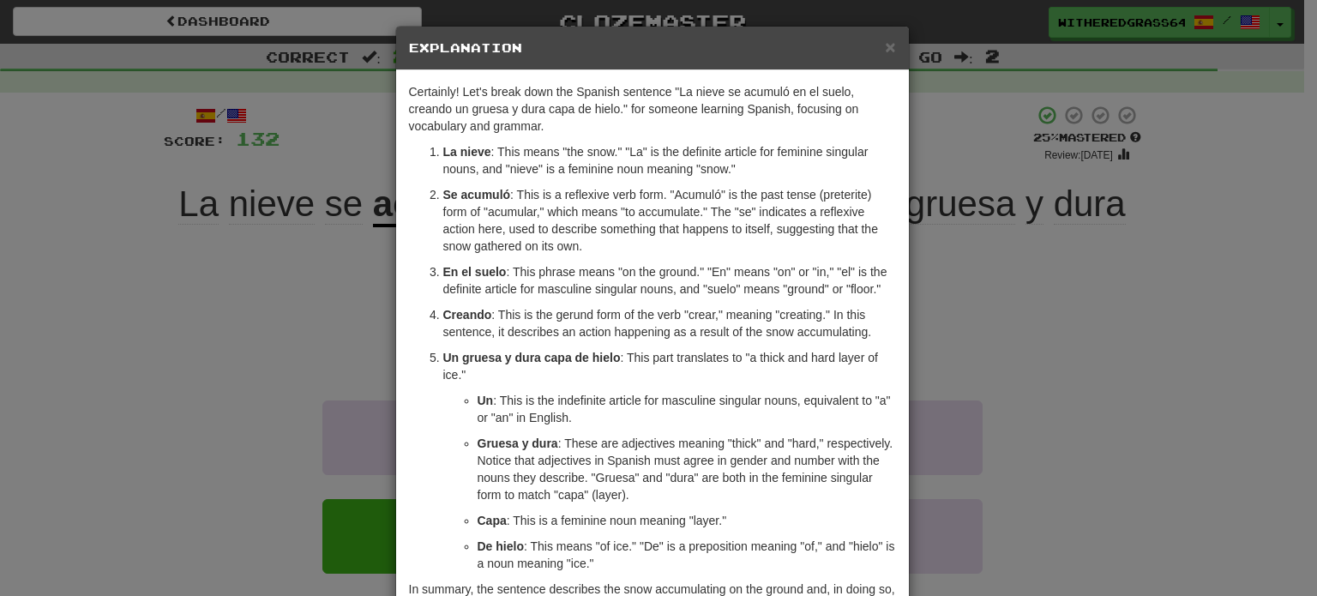
click at [997, 368] on div "× Explanation Certainly! Let's break down the Spanish sentence "La nieve se acu…" at bounding box center [658, 298] width 1317 height 596
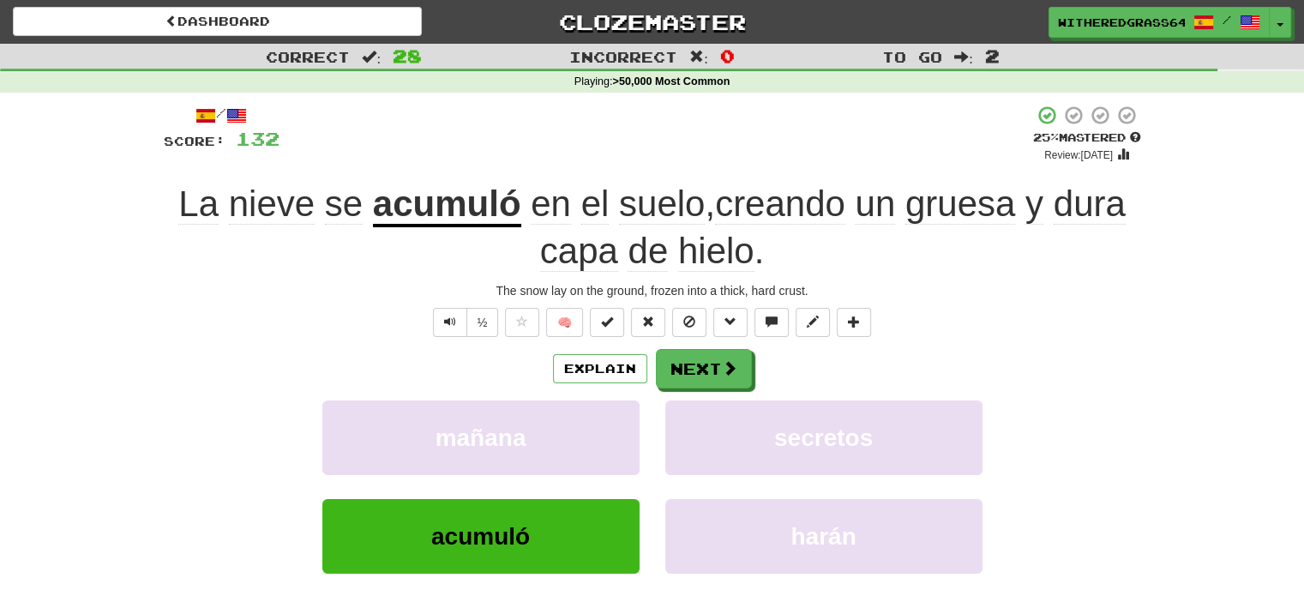
click at [750, 370] on div "Explain Next" at bounding box center [652, 368] width 977 height 39
click at [742, 370] on button "Next" at bounding box center [705, 369] width 96 height 39
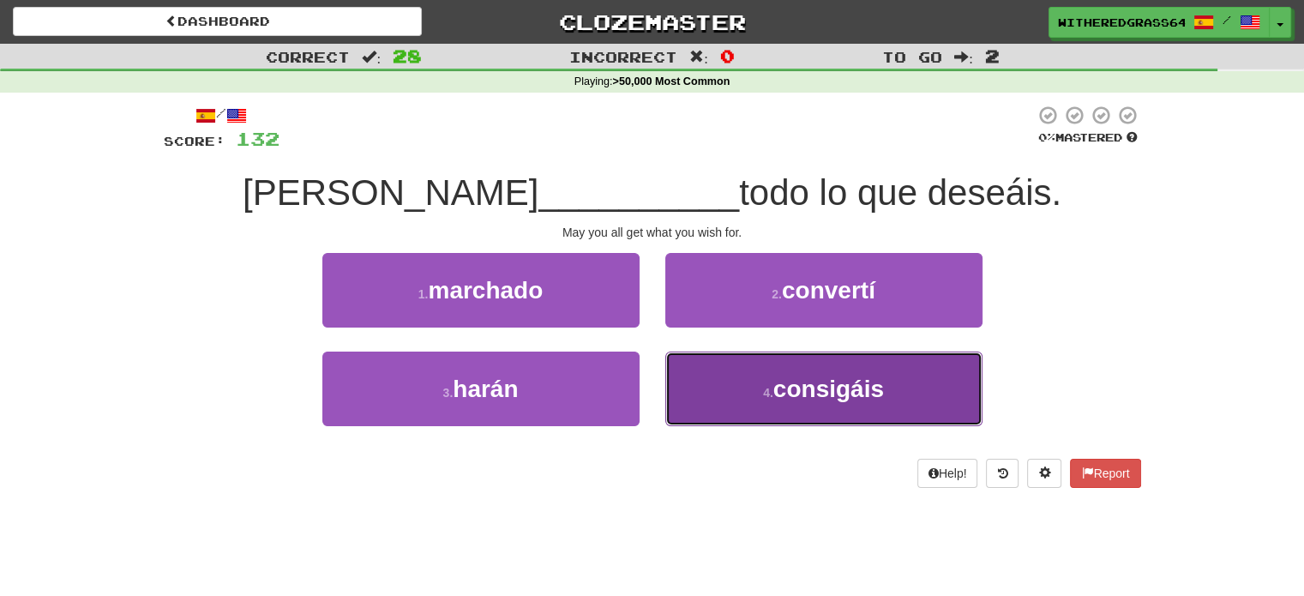
click at [725, 370] on button "4 . consigáis" at bounding box center [823, 389] width 317 height 75
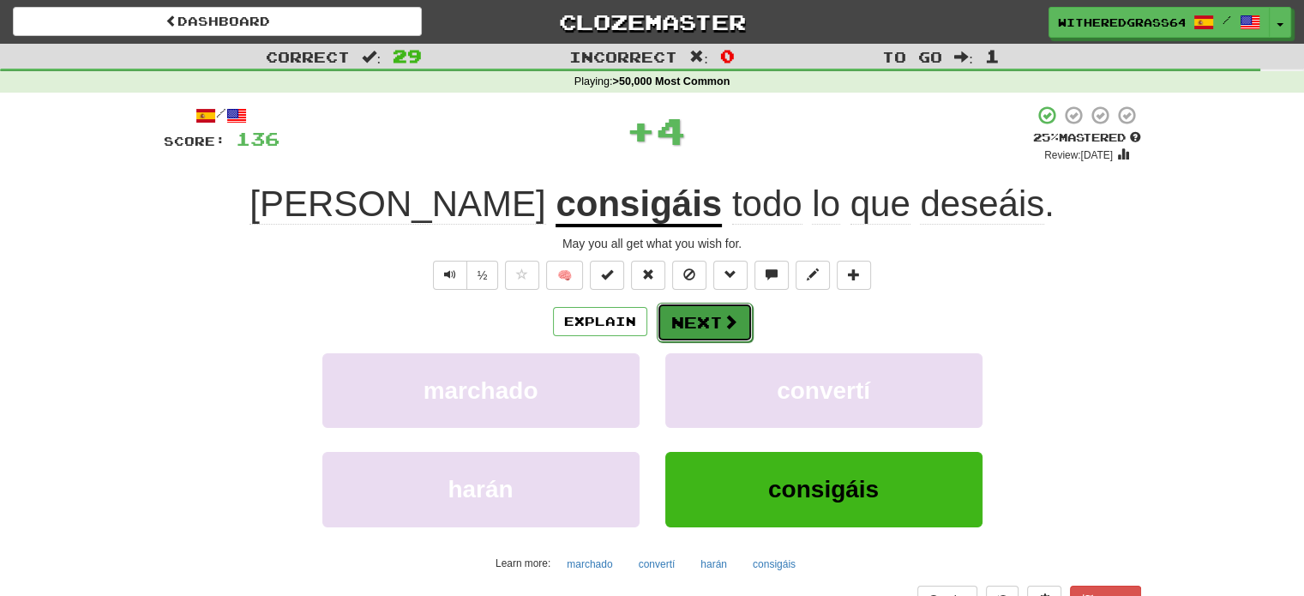
click at [708, 319] on button "Next" at bounding box center [705, 322] width 96 height 39
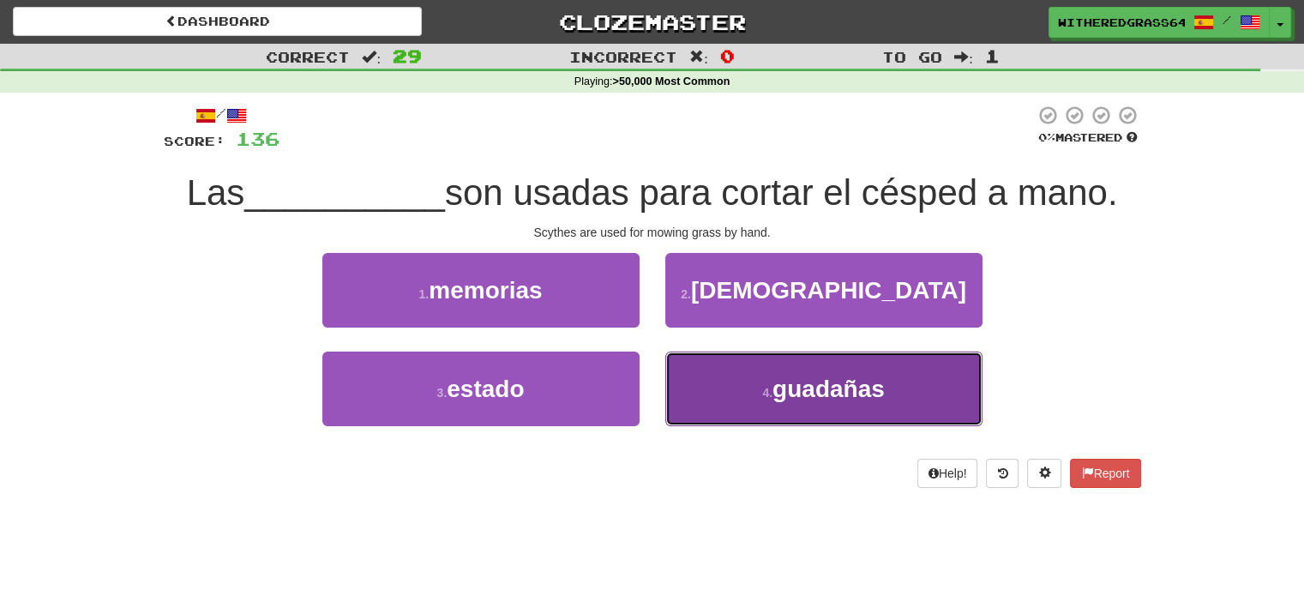
click at [725, 386] on button "4 . [GEOGRAPHIC_DATA]" at bounding box center [823, 389] width 317 height 75
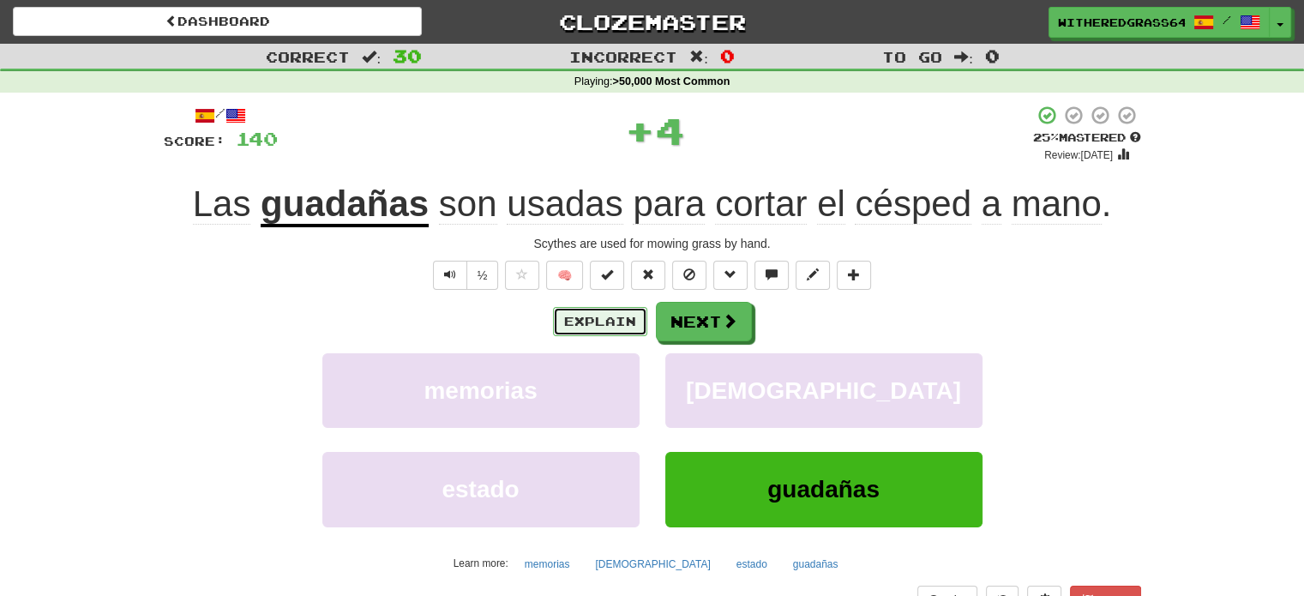
click at [604, 323] on button "Explain" at bounding box center [600, 321] width 94 height 29
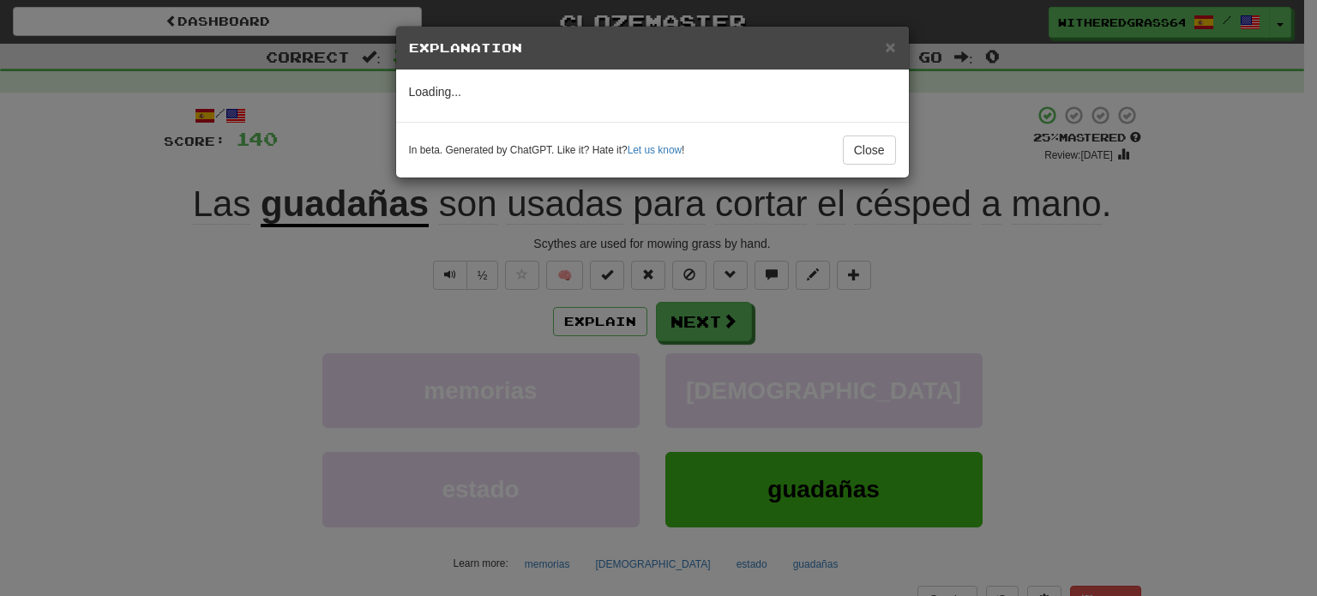
click at [822, 314] on div "× Explanation Loading... In beta. Generated by ChatGPT. Like it? Hate it? Let u…" at bounding box center [658, 298] width 1317 height 596
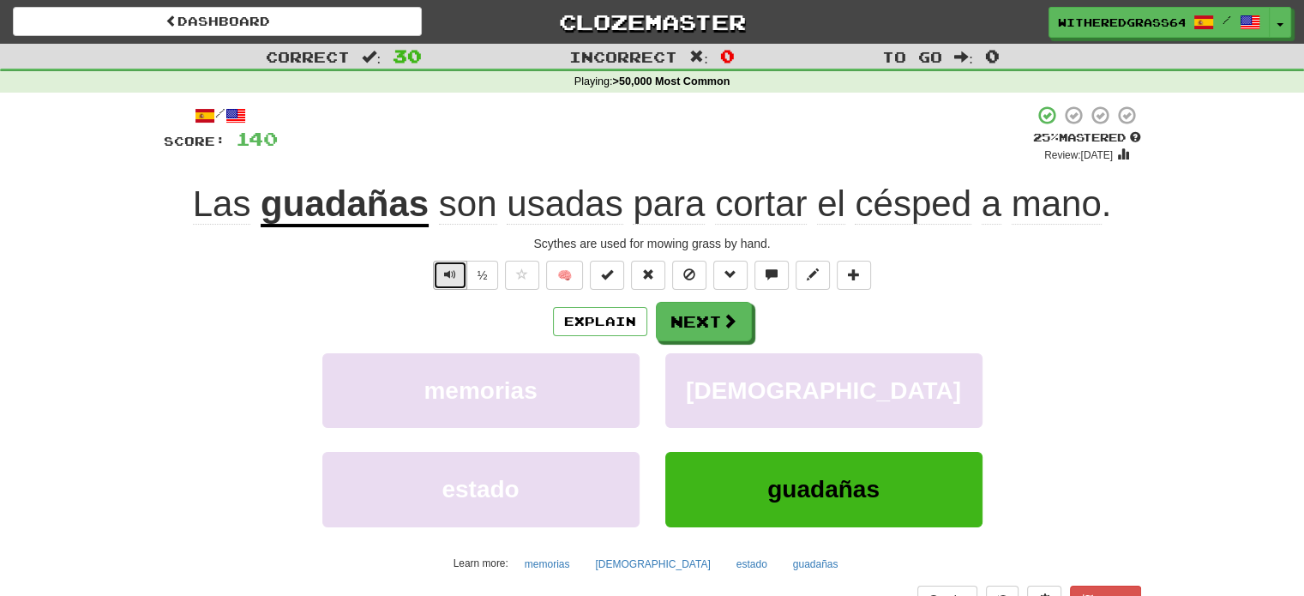
click at [453, 276] on span "Text-to-speech controls" at bounding box center [450, 274] width 12 height 12
click at [683, 315] on button "Next" at bounding box center [704, 321] width 96 height 39
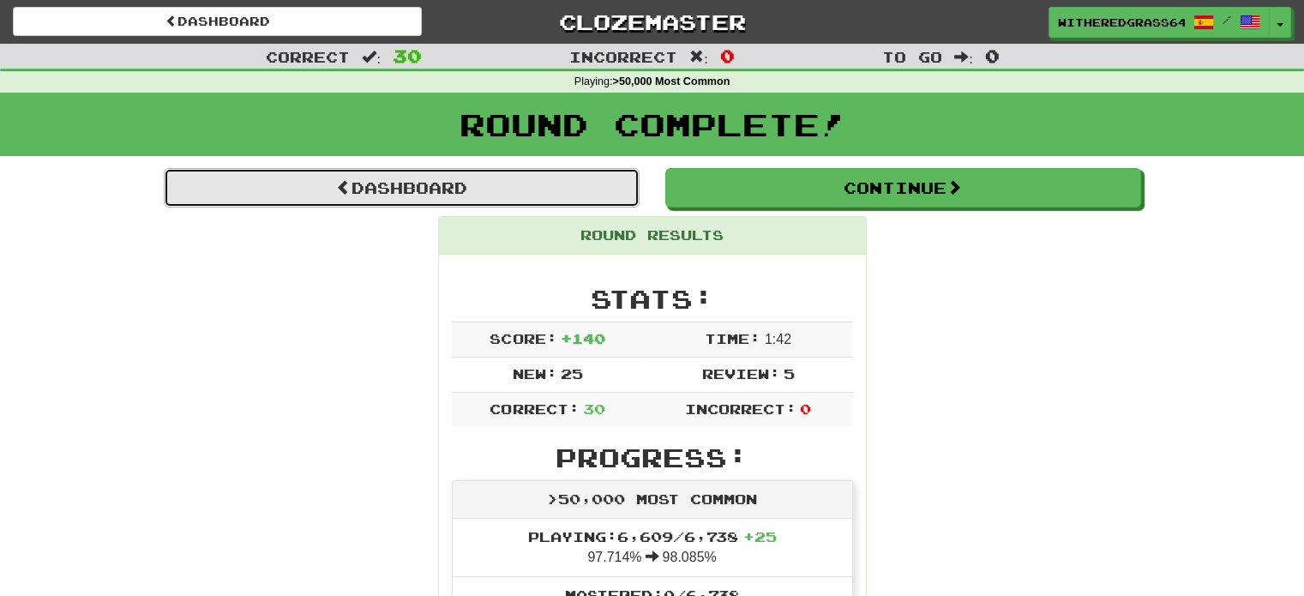
click at [584, 184] on link "Dashboard" at bounding box center [402, 187] width 476 height 39
